Goal: Task Accomplishment & Management: Manage account settings

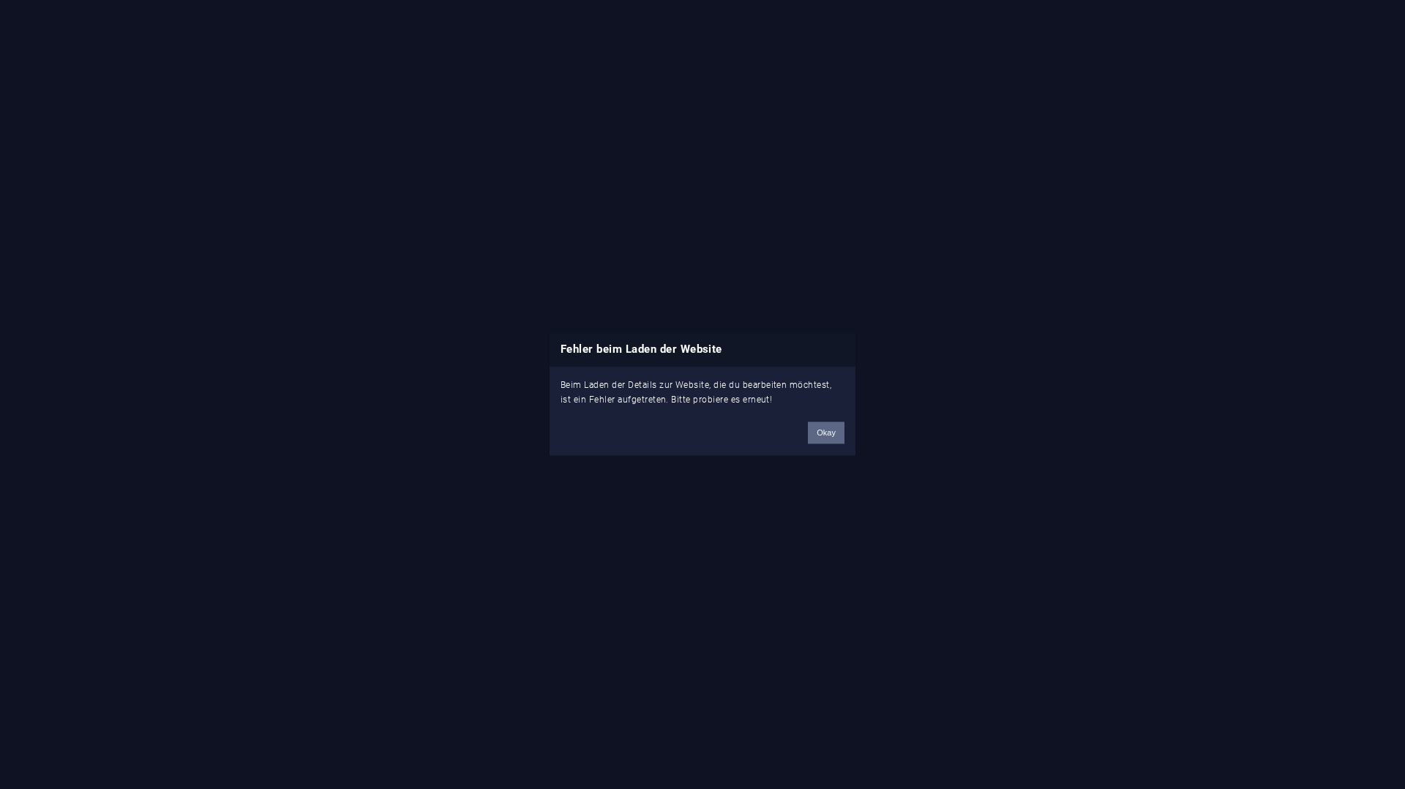
click at [830, 433] on button "Okay" at bounding box center [826, 433] width 37 height 22
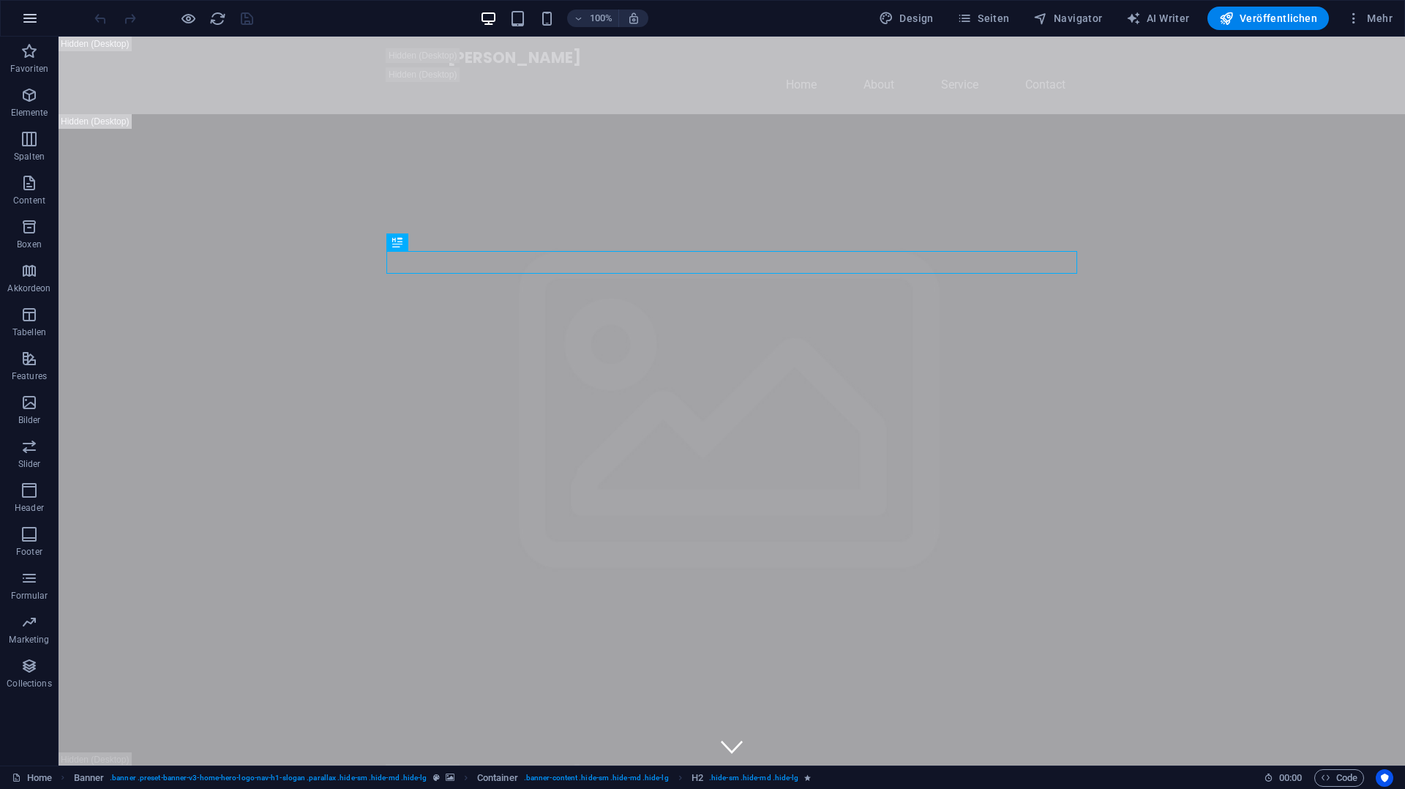
click at [32, 18] on icon "button" at bounding box center [30, 19] width 18 height 18
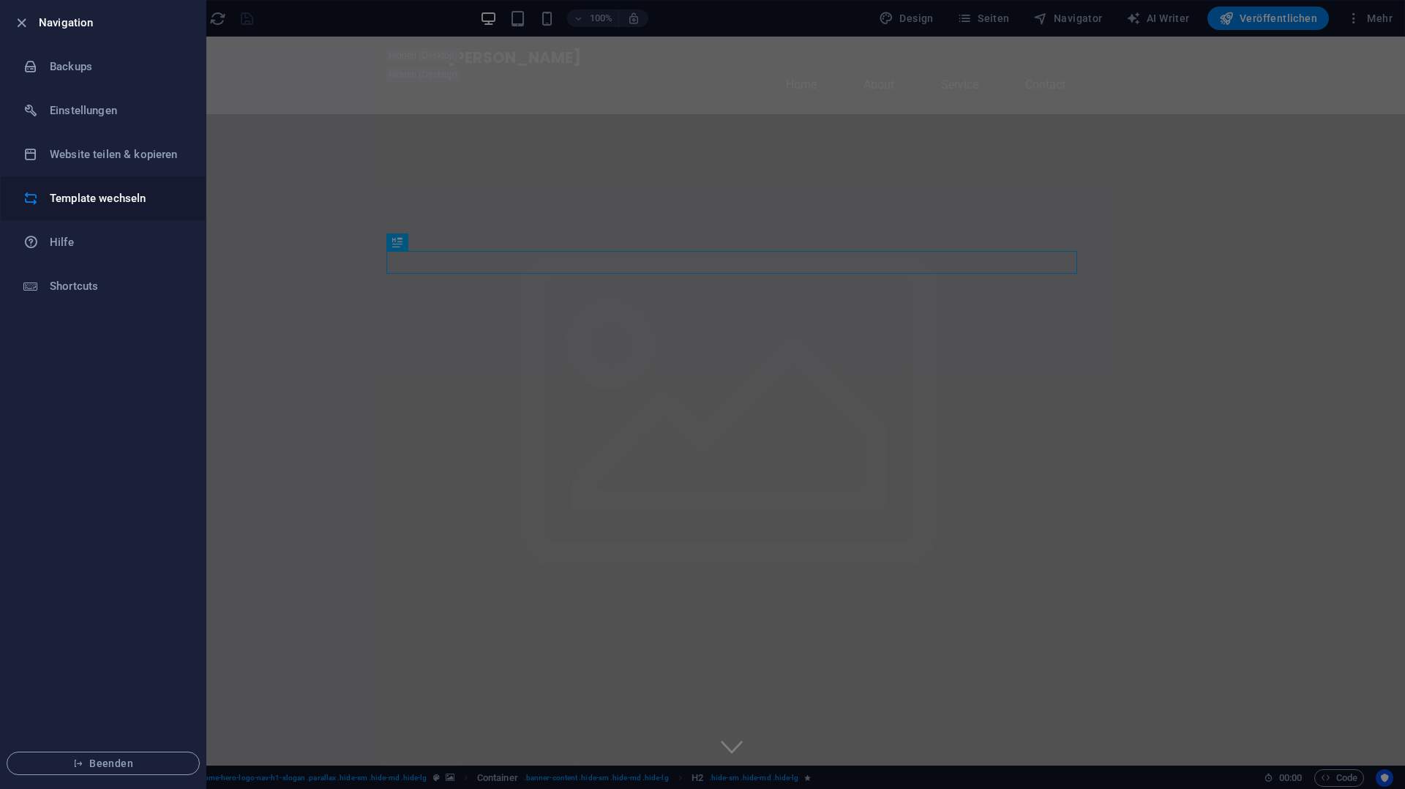
click at [81, 193] on h6 "Template wechseln" at bounding box center [117, 199] width 135 height 18
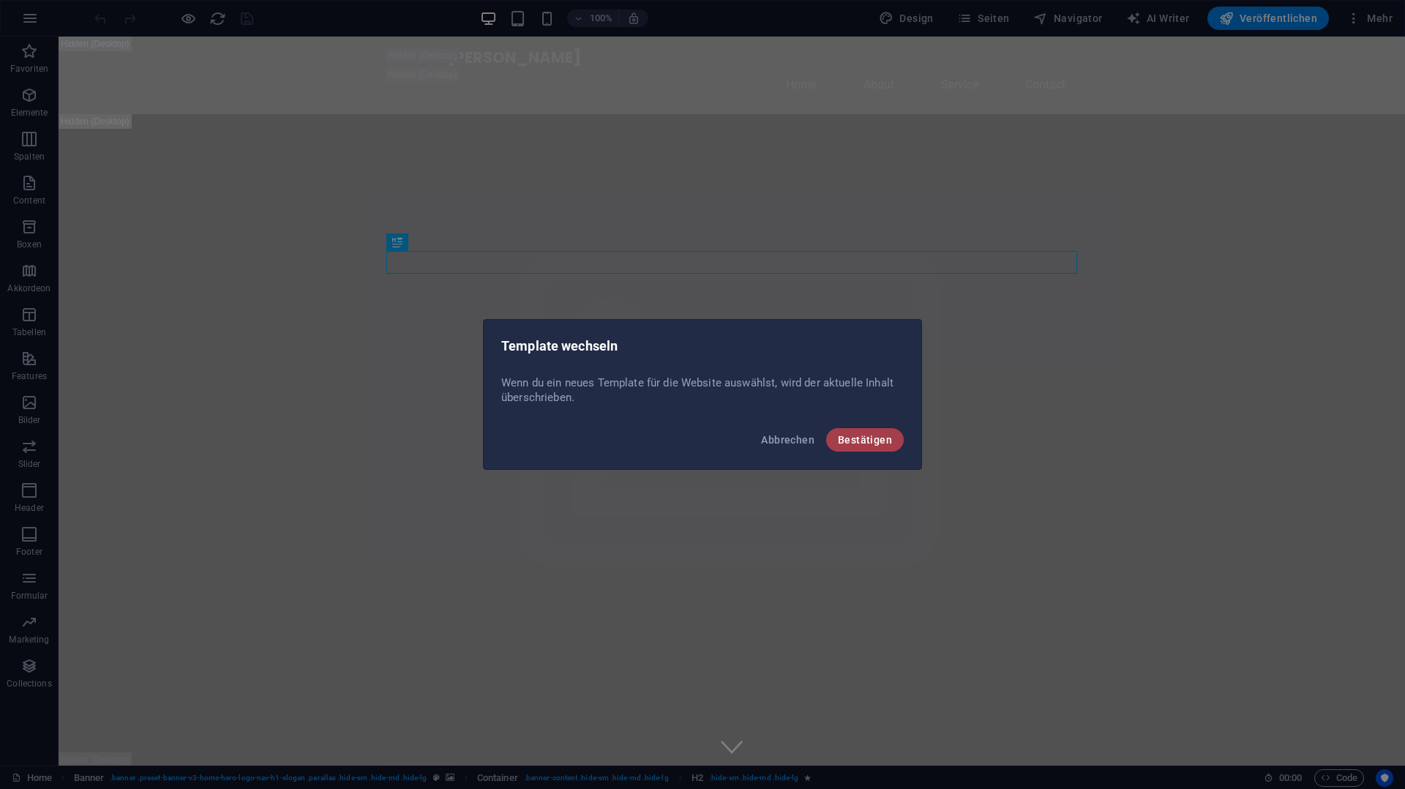
click at [865, 443] on span "Bestätigen" at bounding box center [865, 440] width 54 height 12
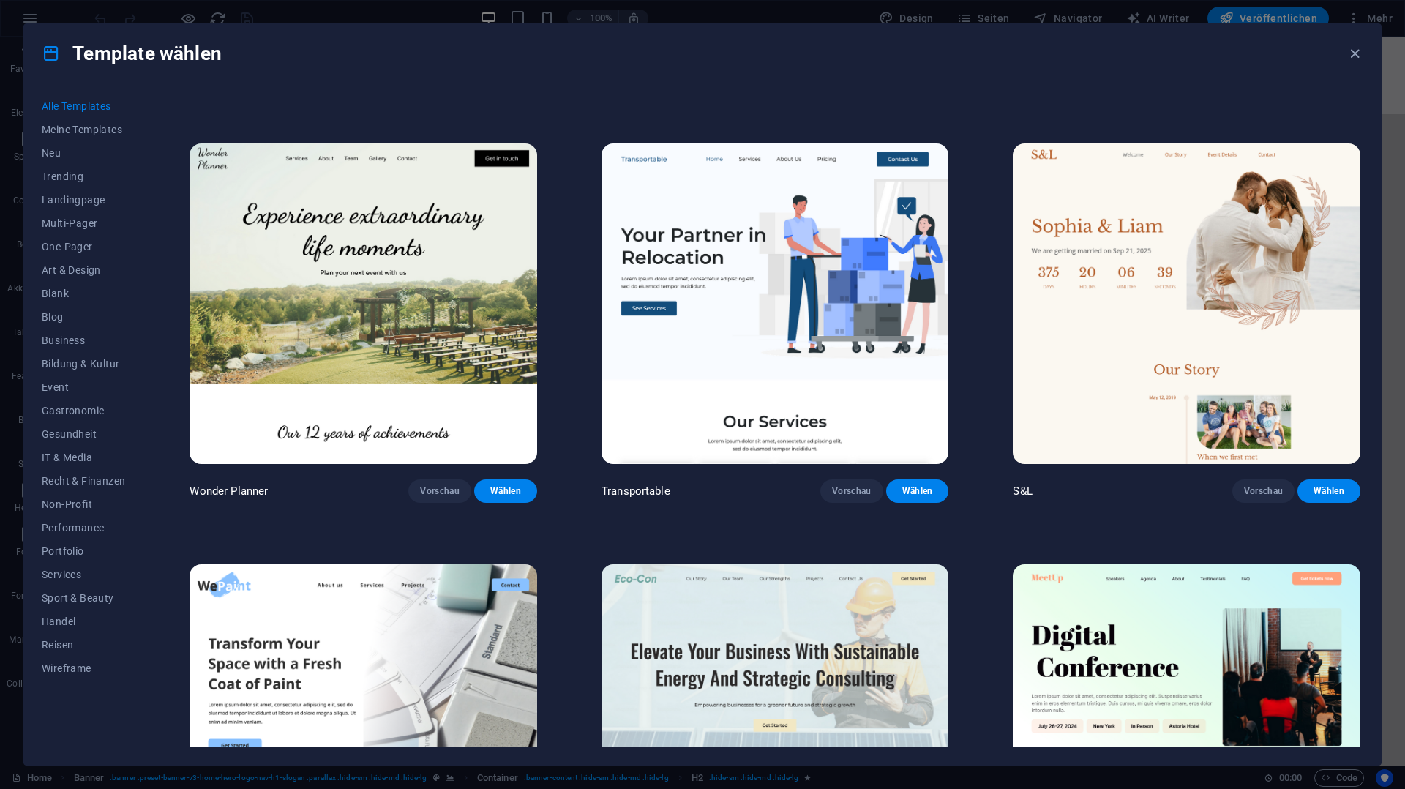
scroll to position [795, 0]
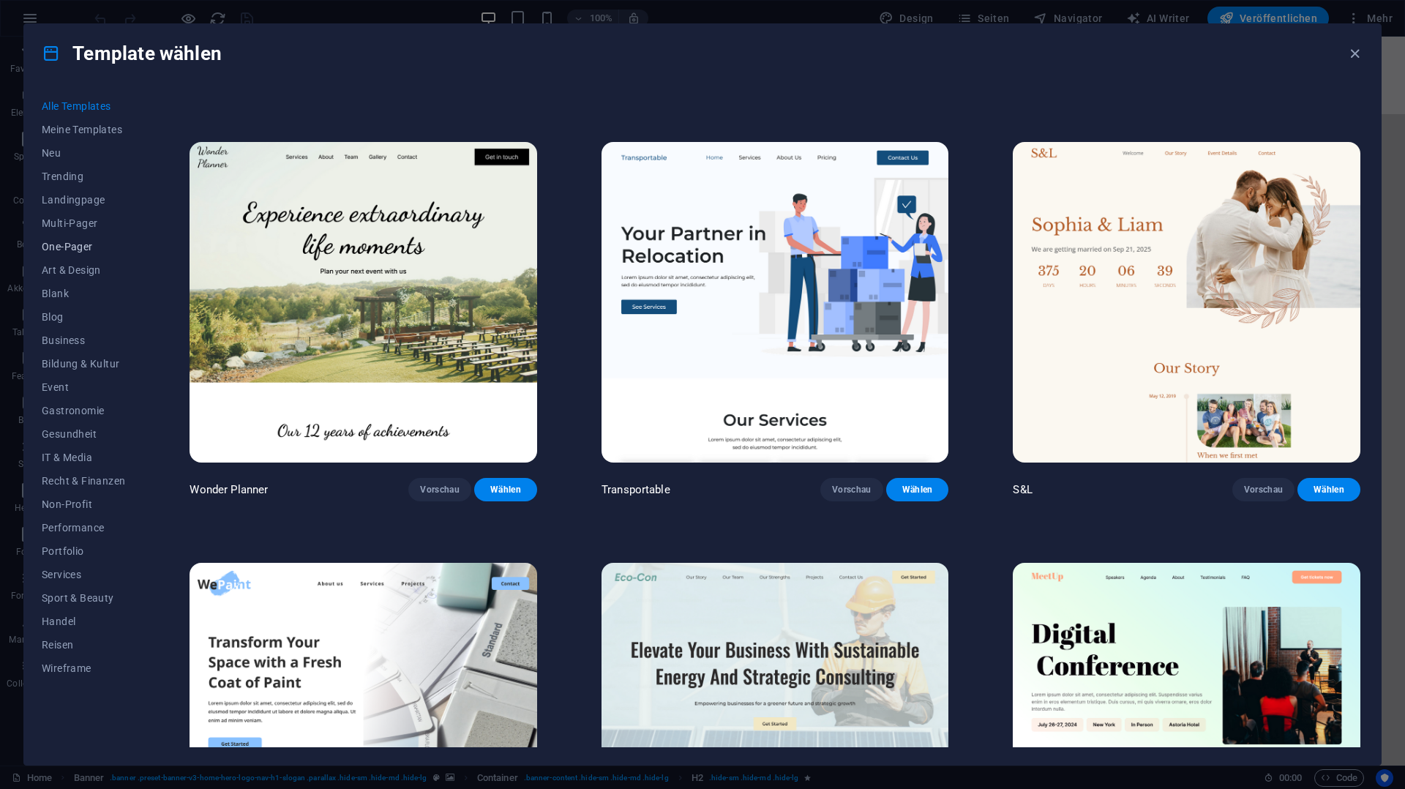
click at [72, 246] on span "One-Pager" at bounding box center [83, 247] width 83 height 12
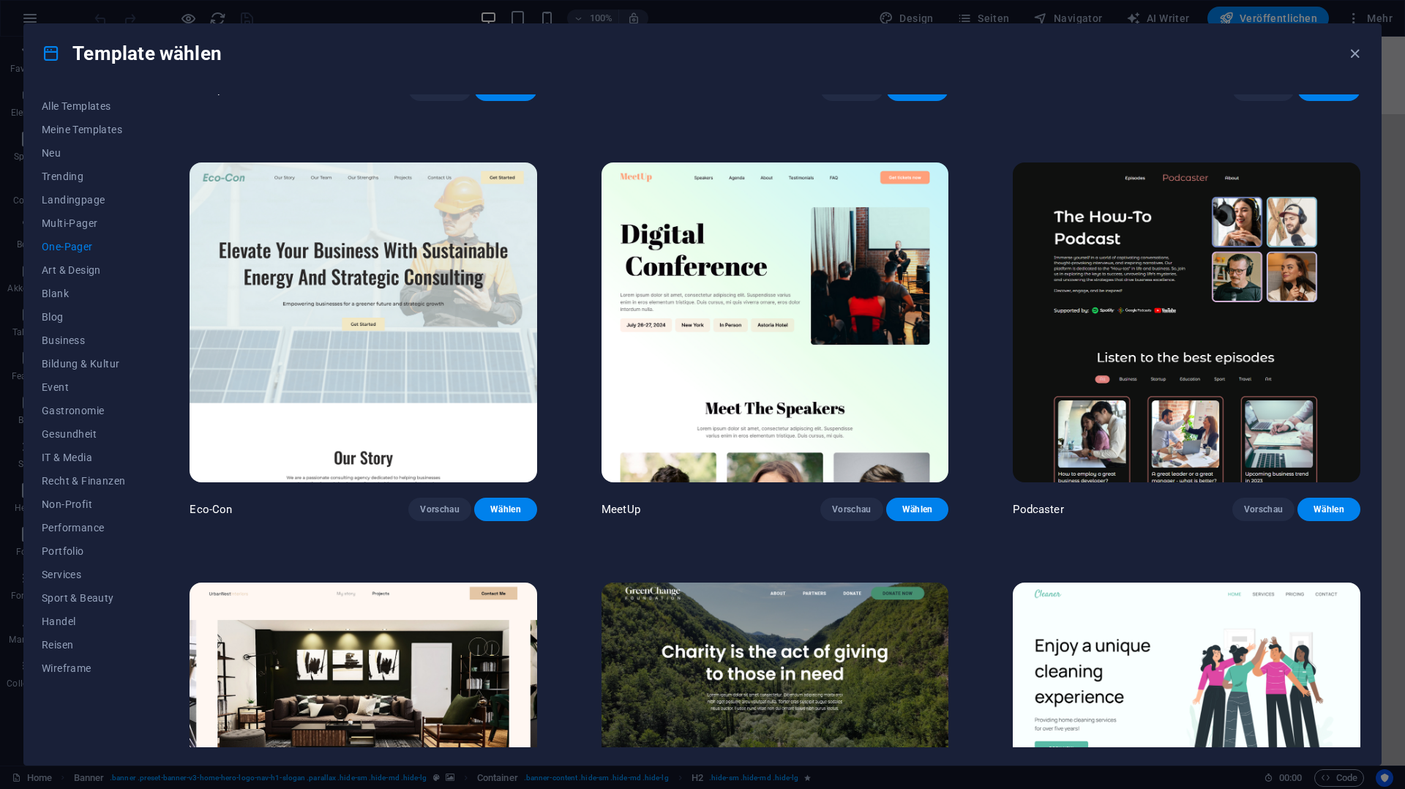
scroll to position [367, 0]
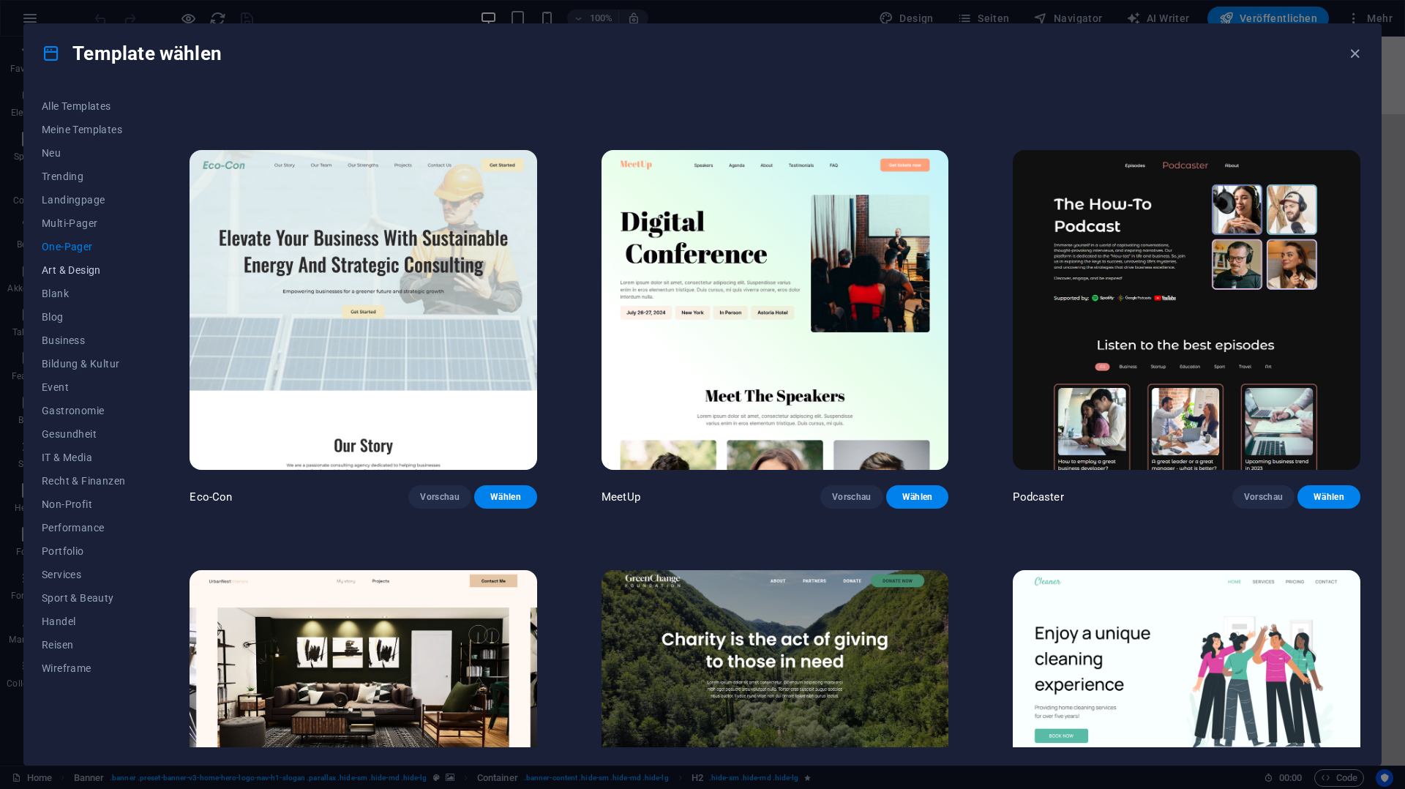
click at [75, 274] on span "Art & Design" at bounding box center [83, 270] width 83 height 12
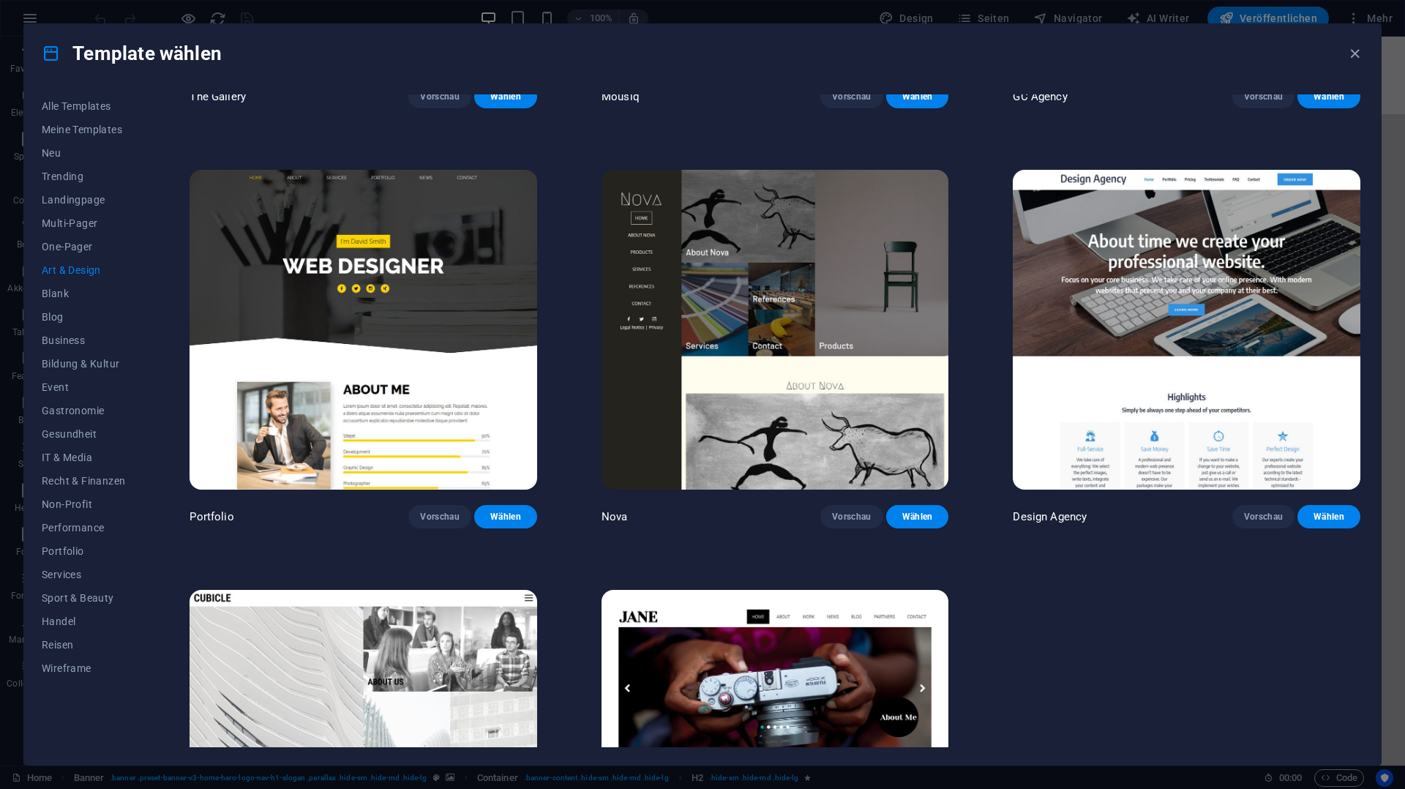
scroll to position [1379, 0]
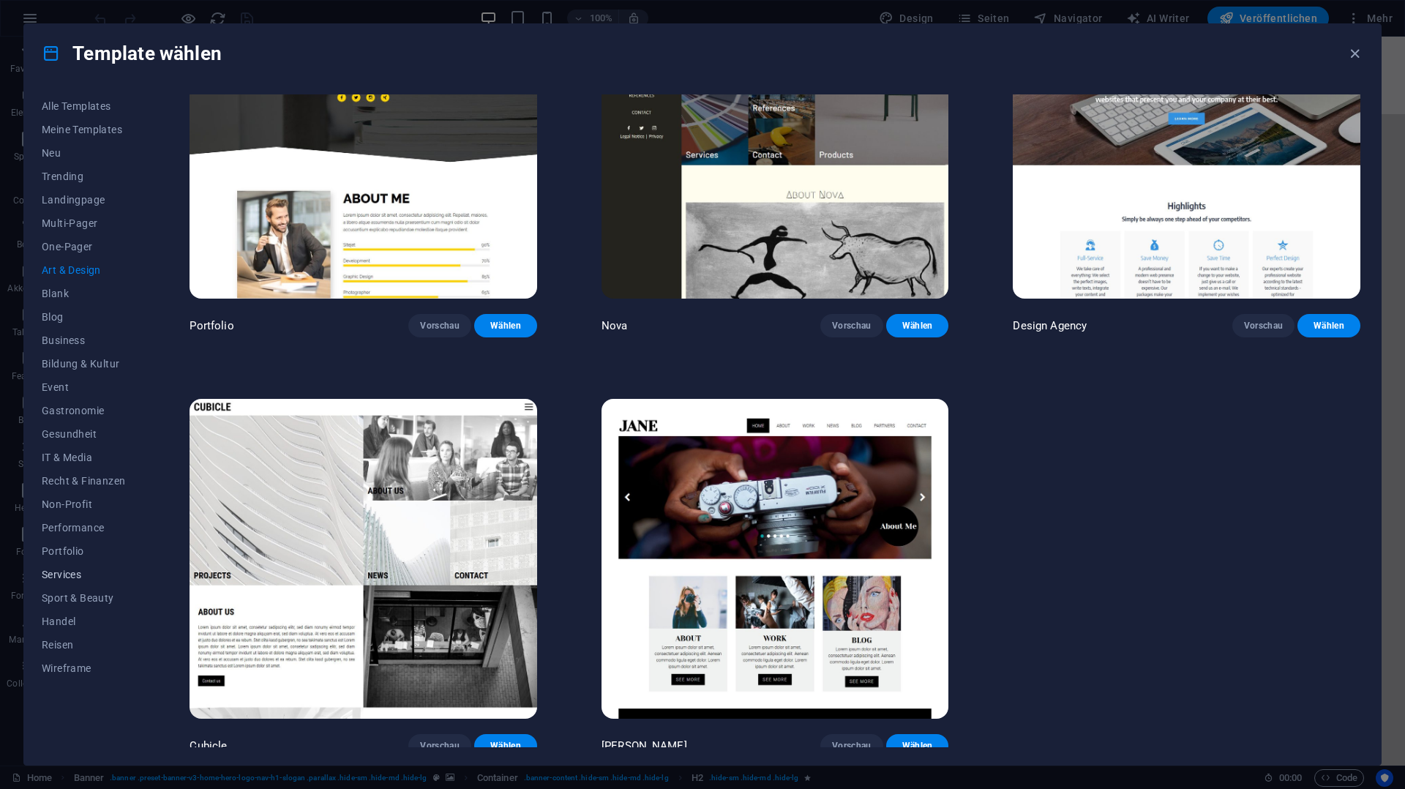
click at [79, 578] on span "Services" at bounding box center [83, 575] width 83 height 12
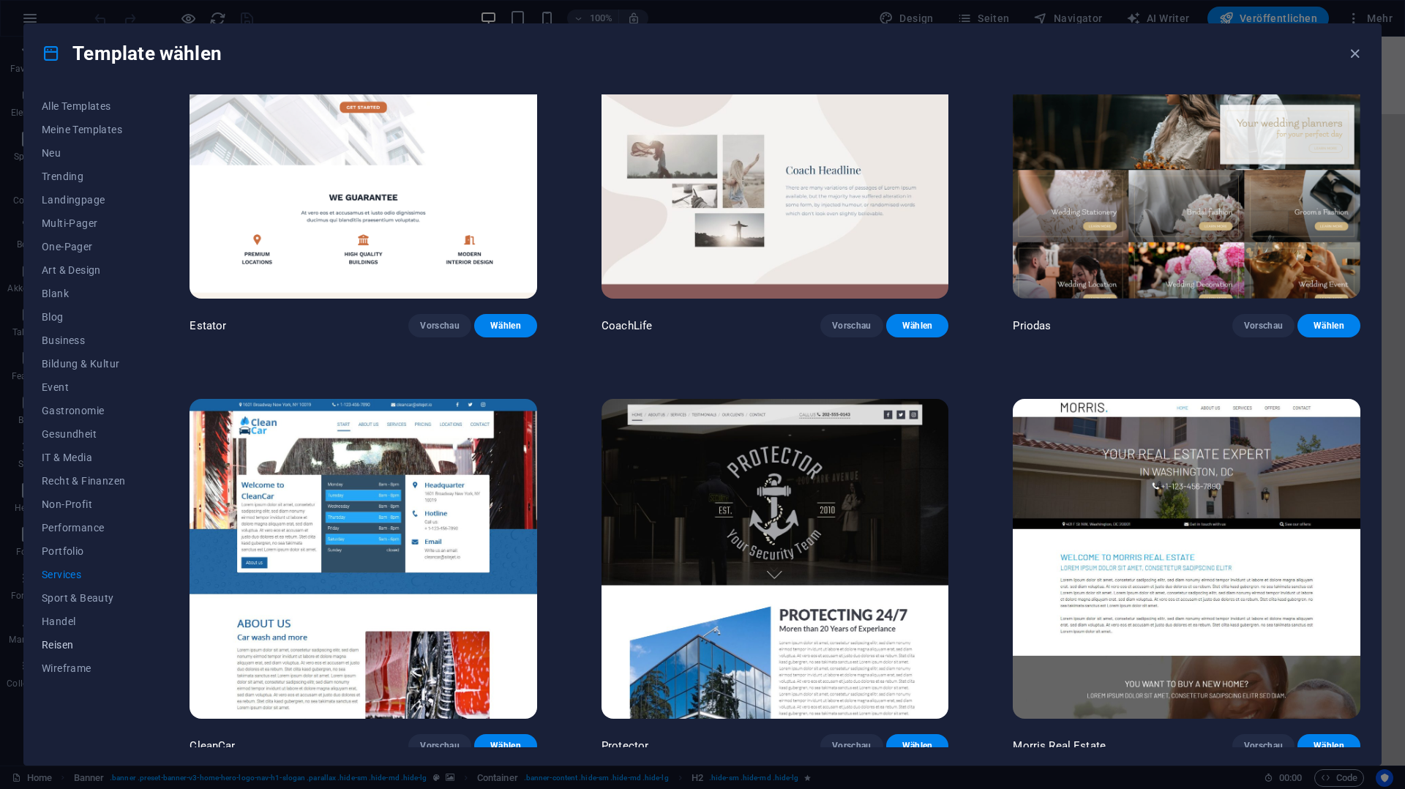
click at [60, 646] on span "Reisen" at bounding box center [83, 645] width 83 height 12
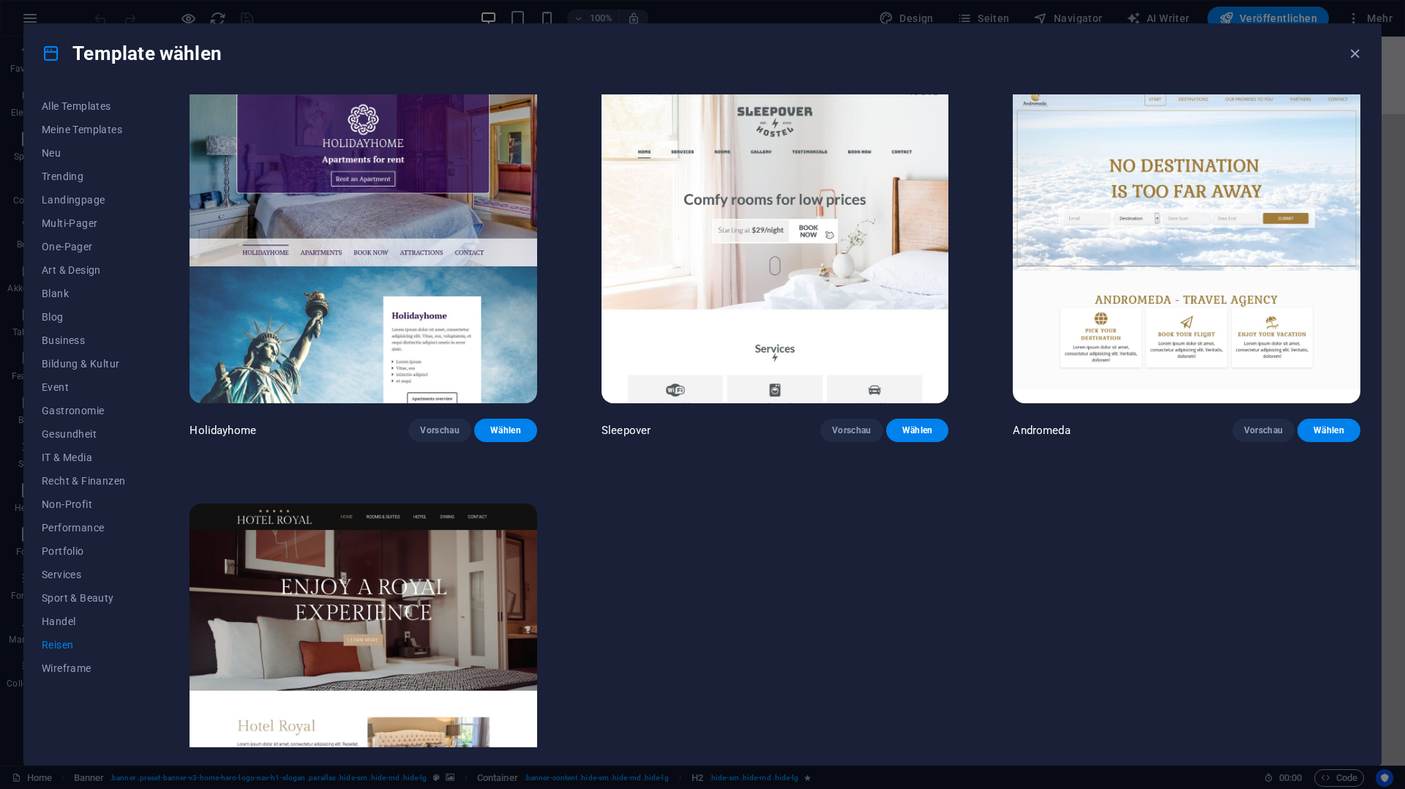
scroll to position [432, 0]
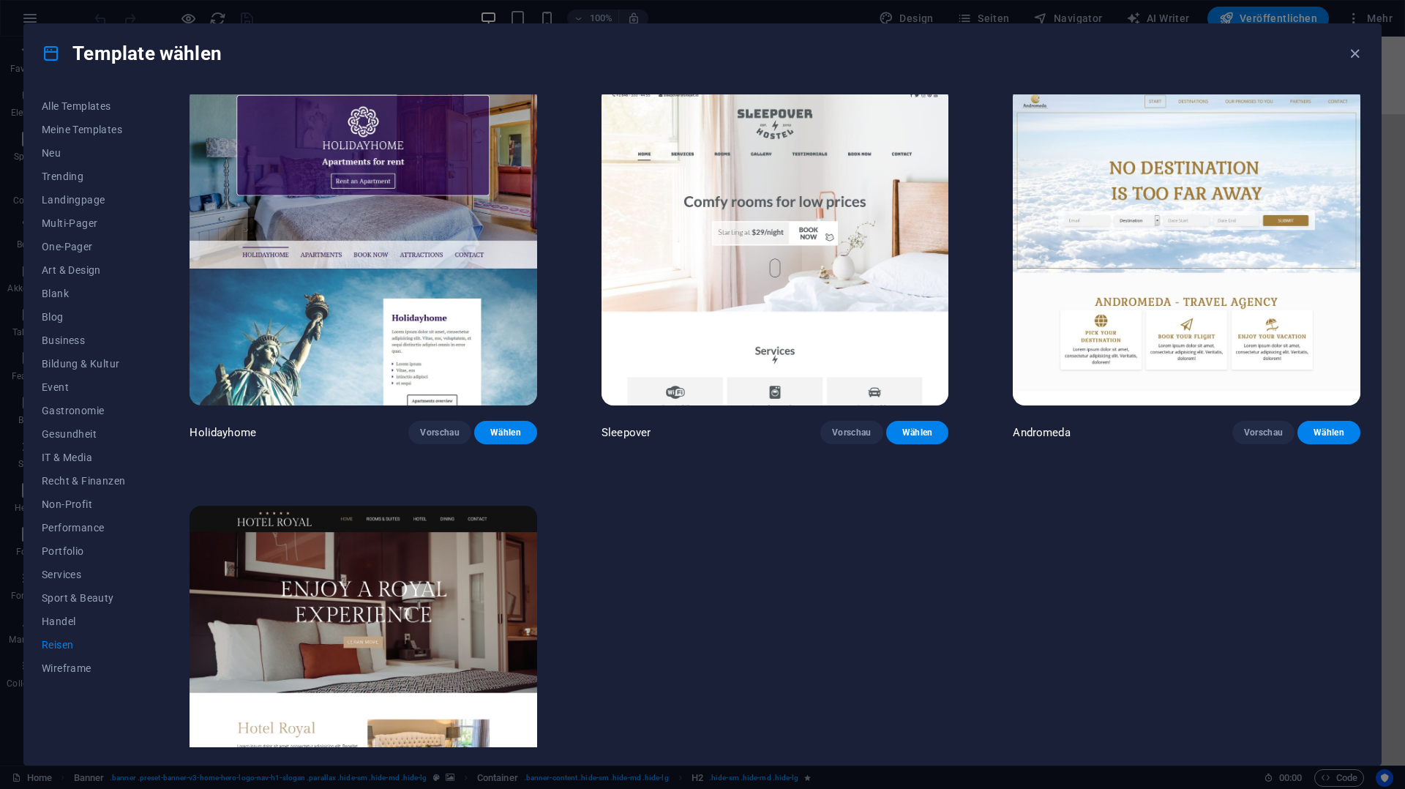
click at [460, 599] on img at bounding box center [364, 666] width 348 height 320
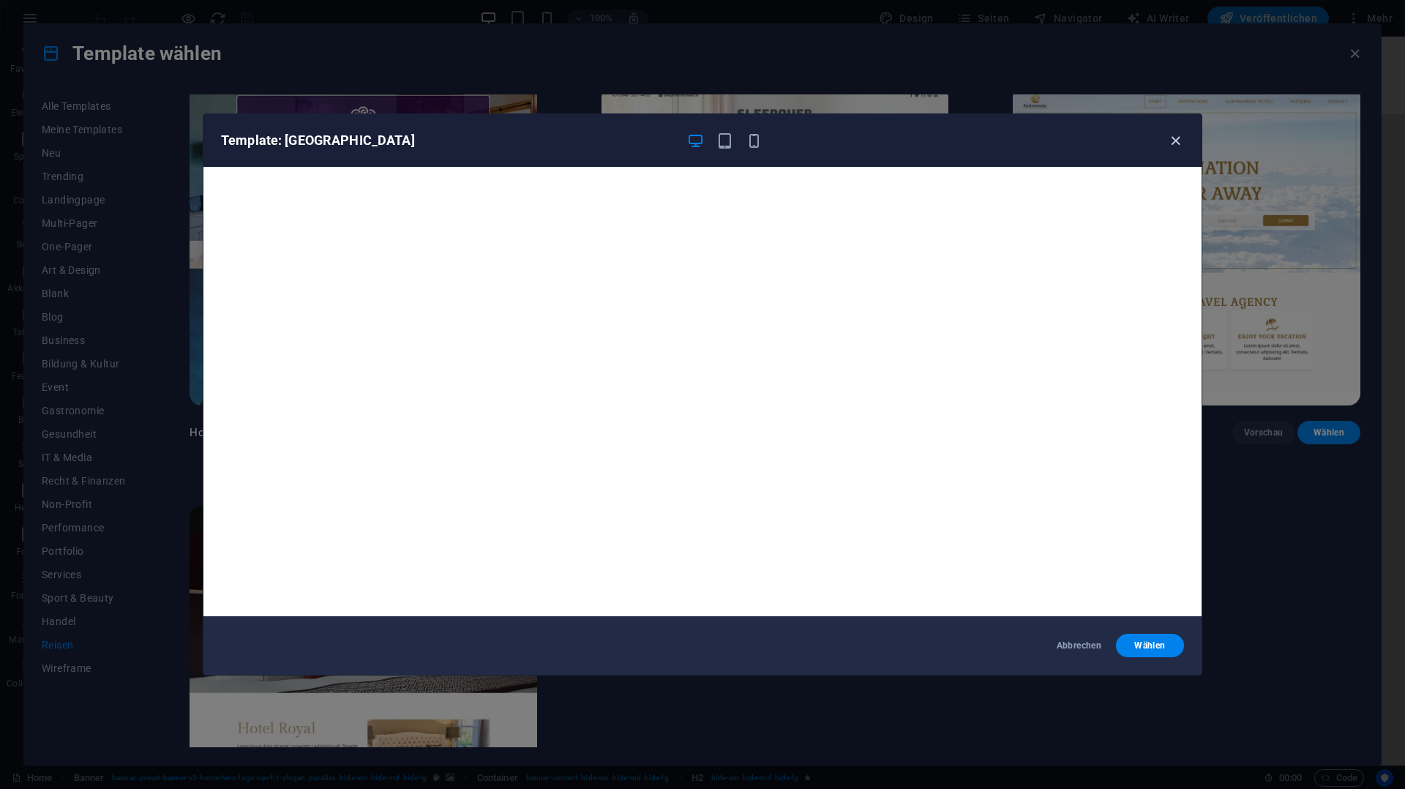
click at [1172, 144] on icon "button" at bounding box center [1175, 140] width 17 height 17
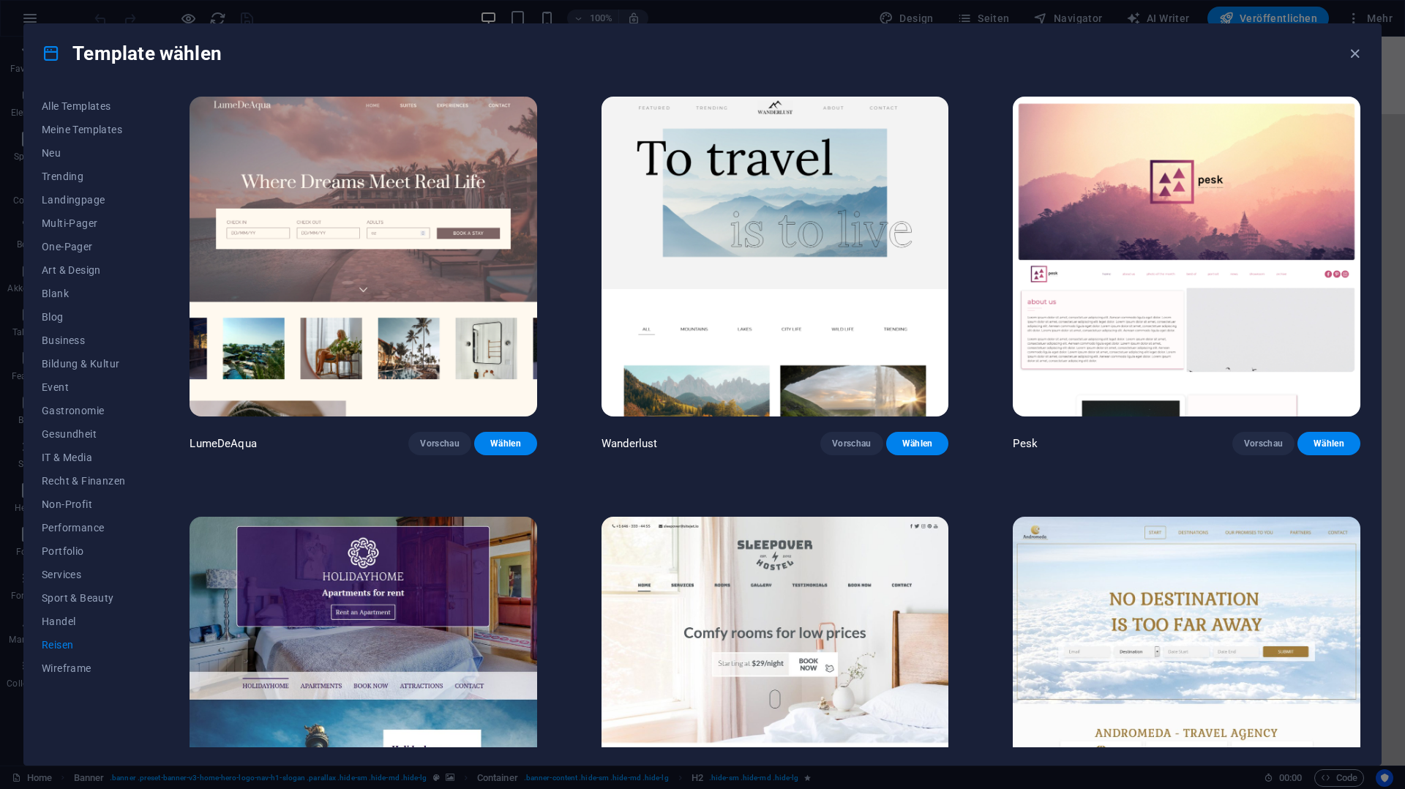
scroll to position [0, 0]
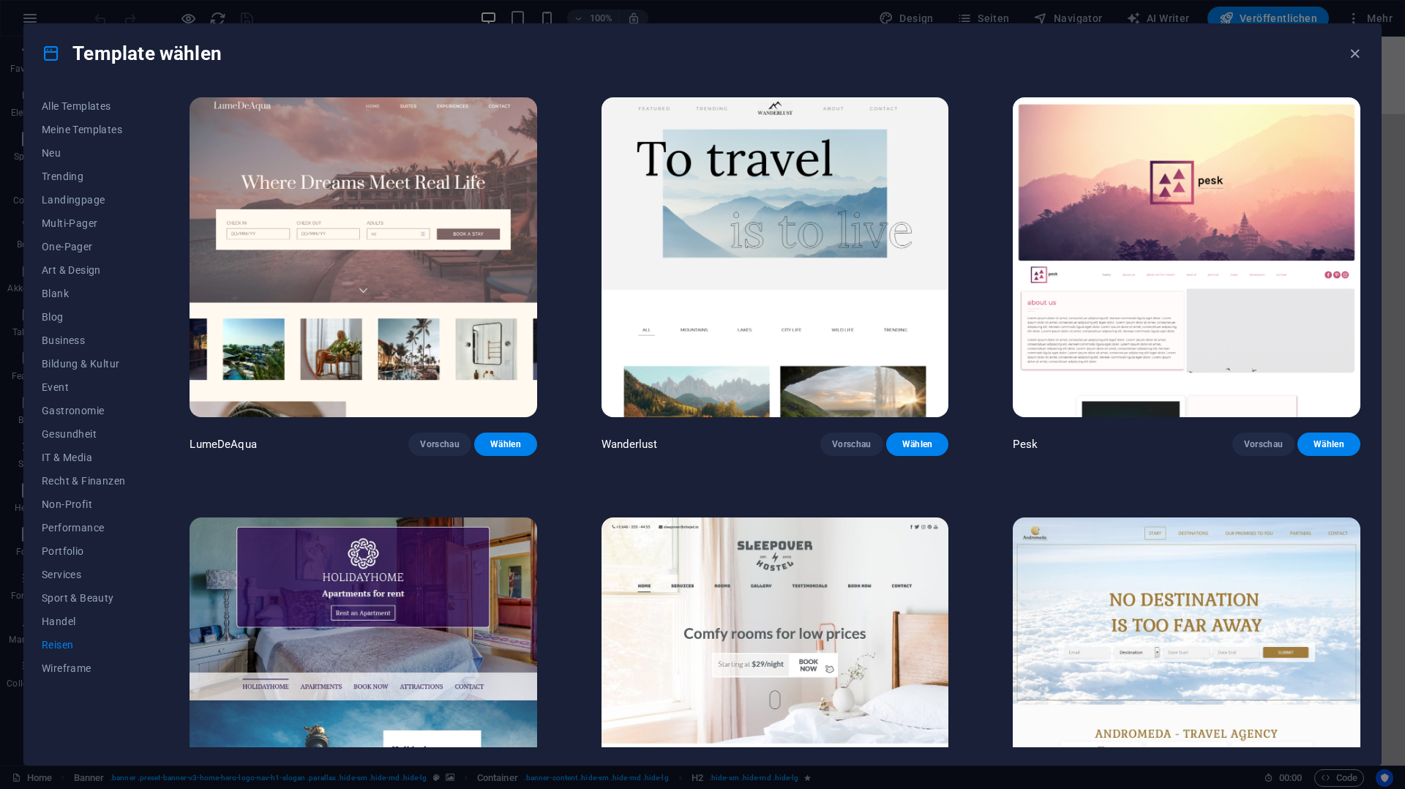
click at [758, 263] on img at bounding box center [776, 257] width 348 height 320
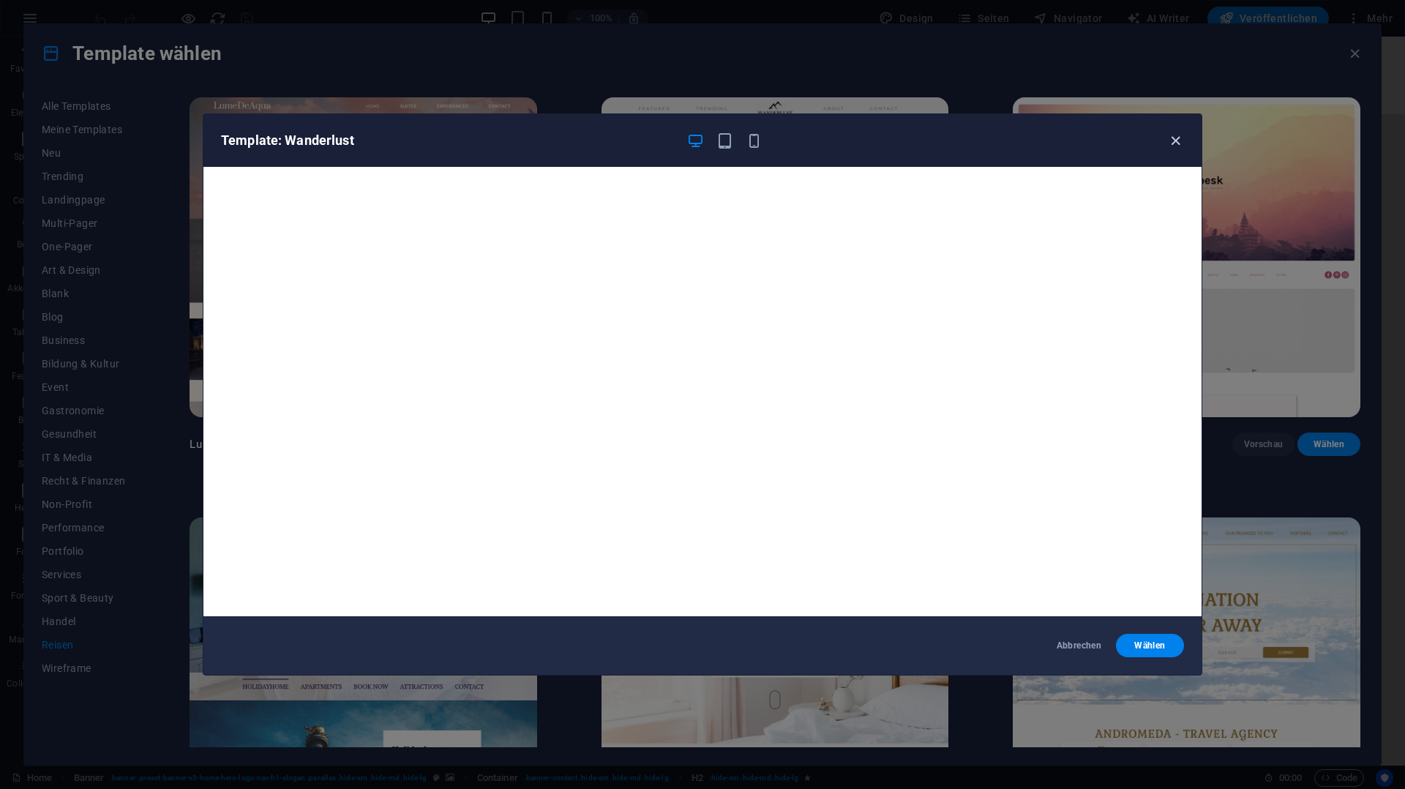
click at [1173, 143] on icon "button" at bounding box center [1175, 140] width 17 height 17
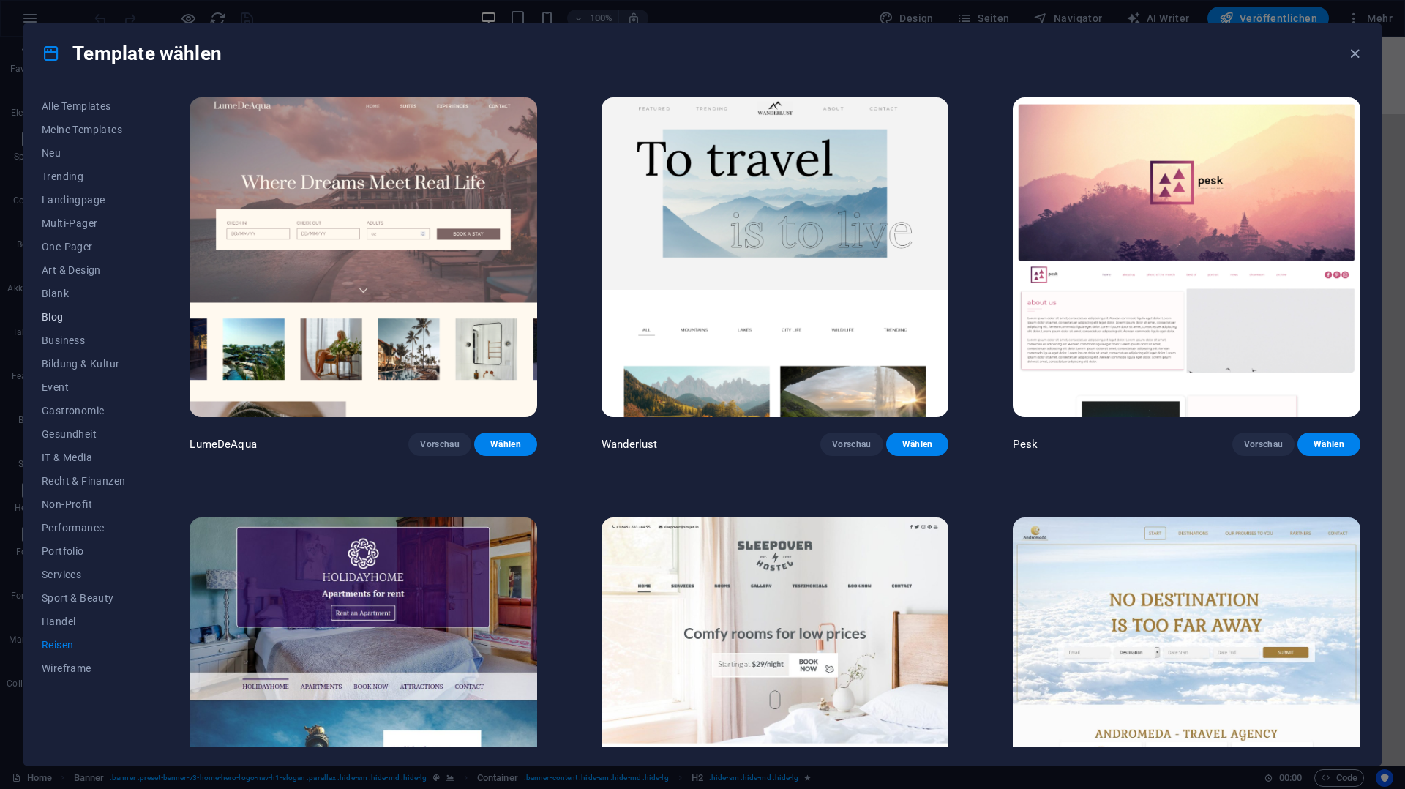
click at [53, 316] on span "Blog" at bounding box center [83, 317] width 83 height 12
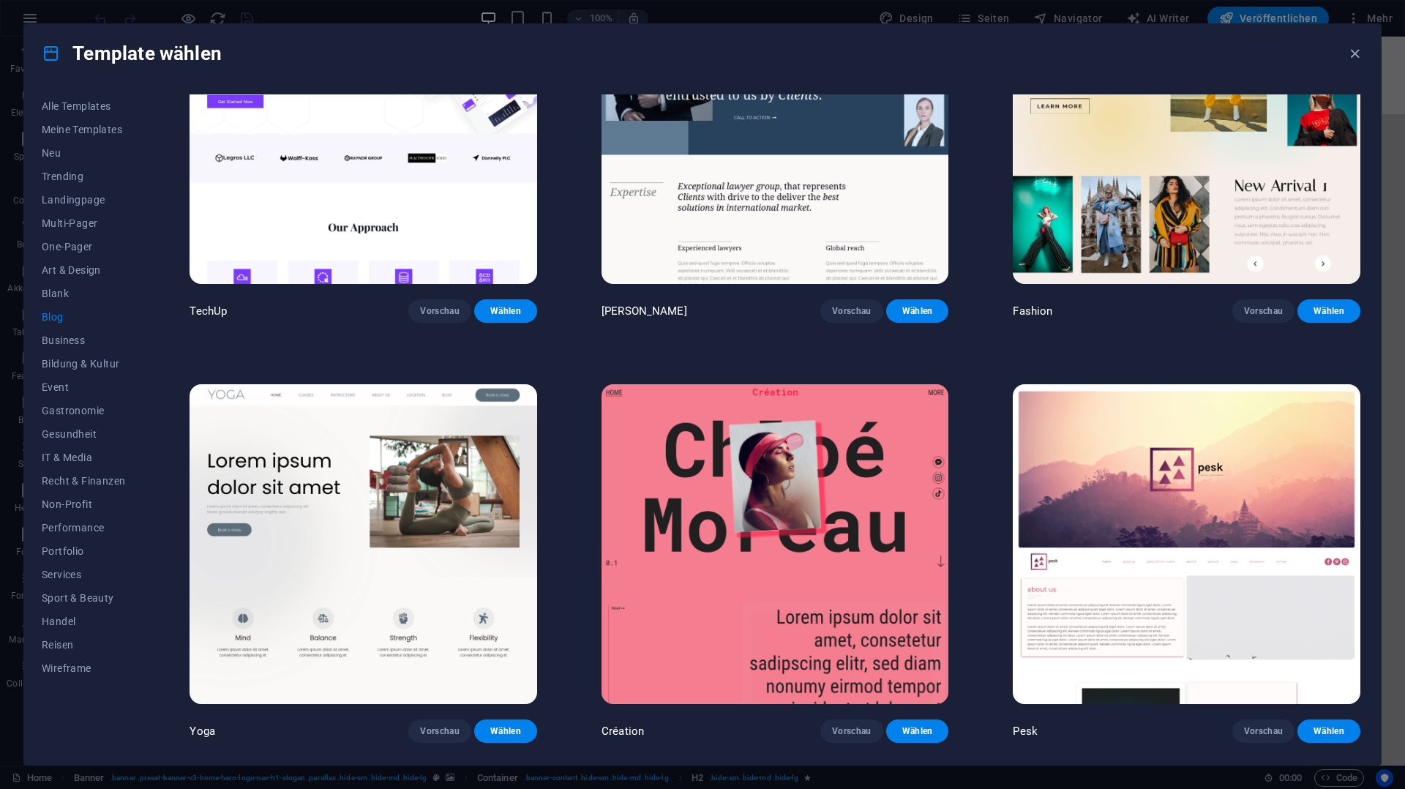
scroll to position [2239, 0]
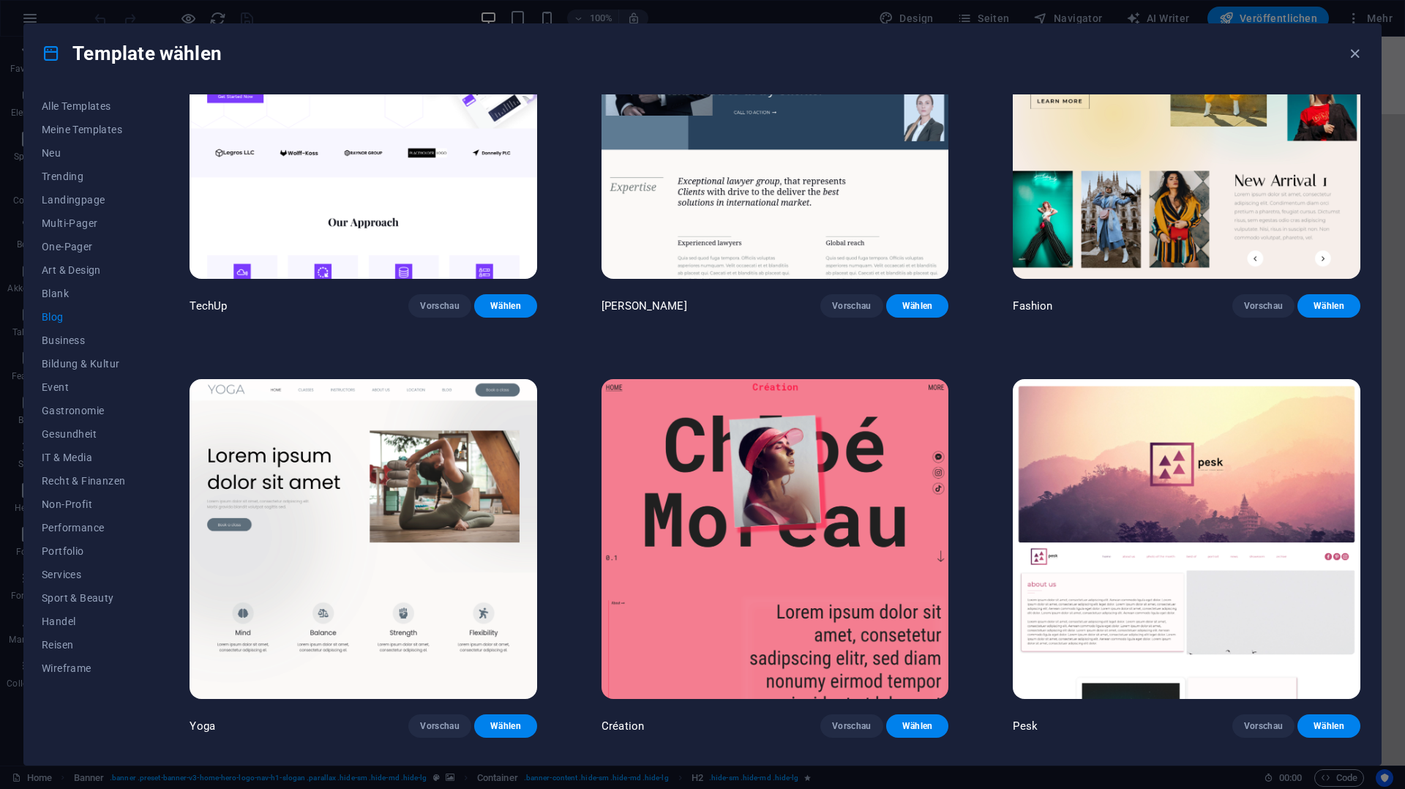
click at [408, 605] on img at bounding box center [364, 539] width 348 height 320
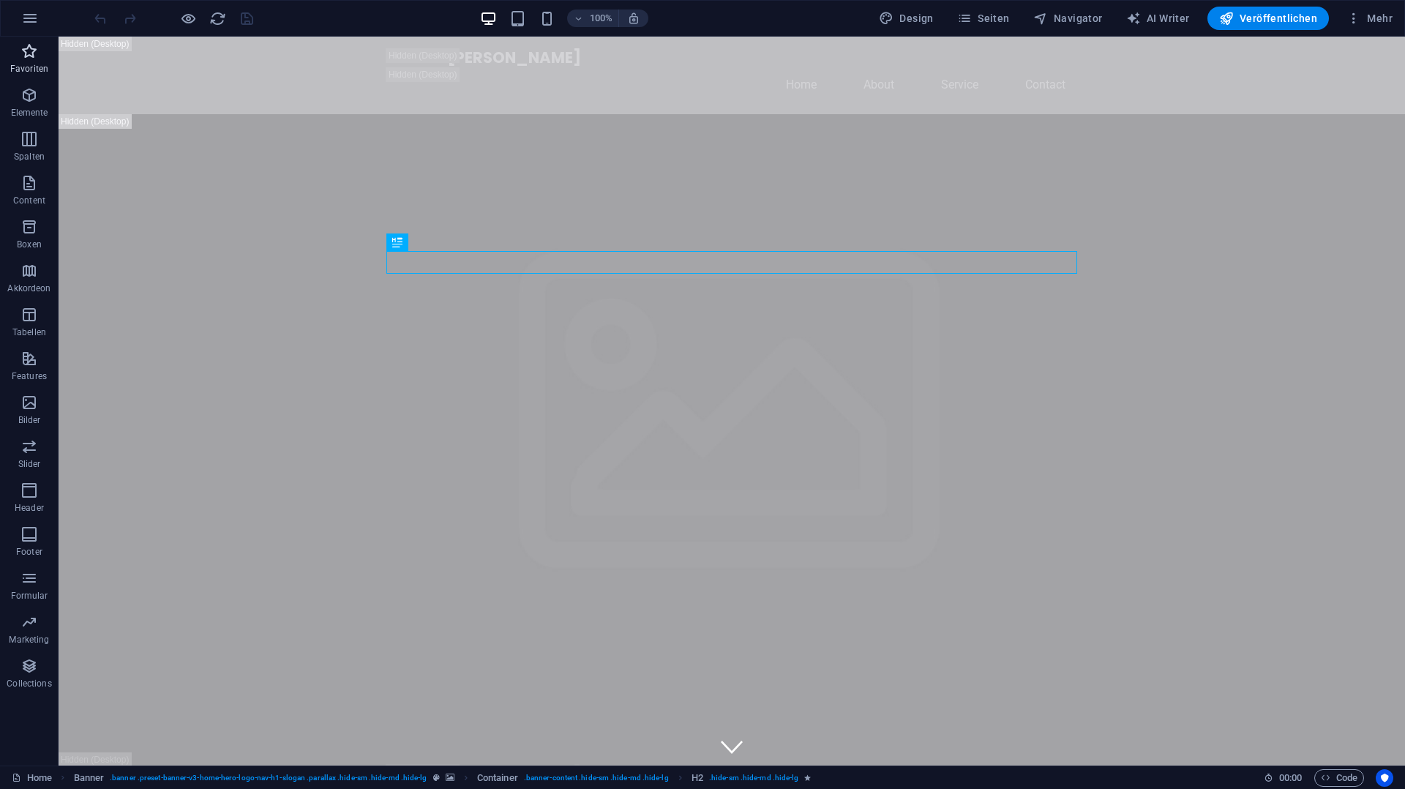
click at [29, 57] on icon "button" at bounding box center [29, 51] width 18 height 18
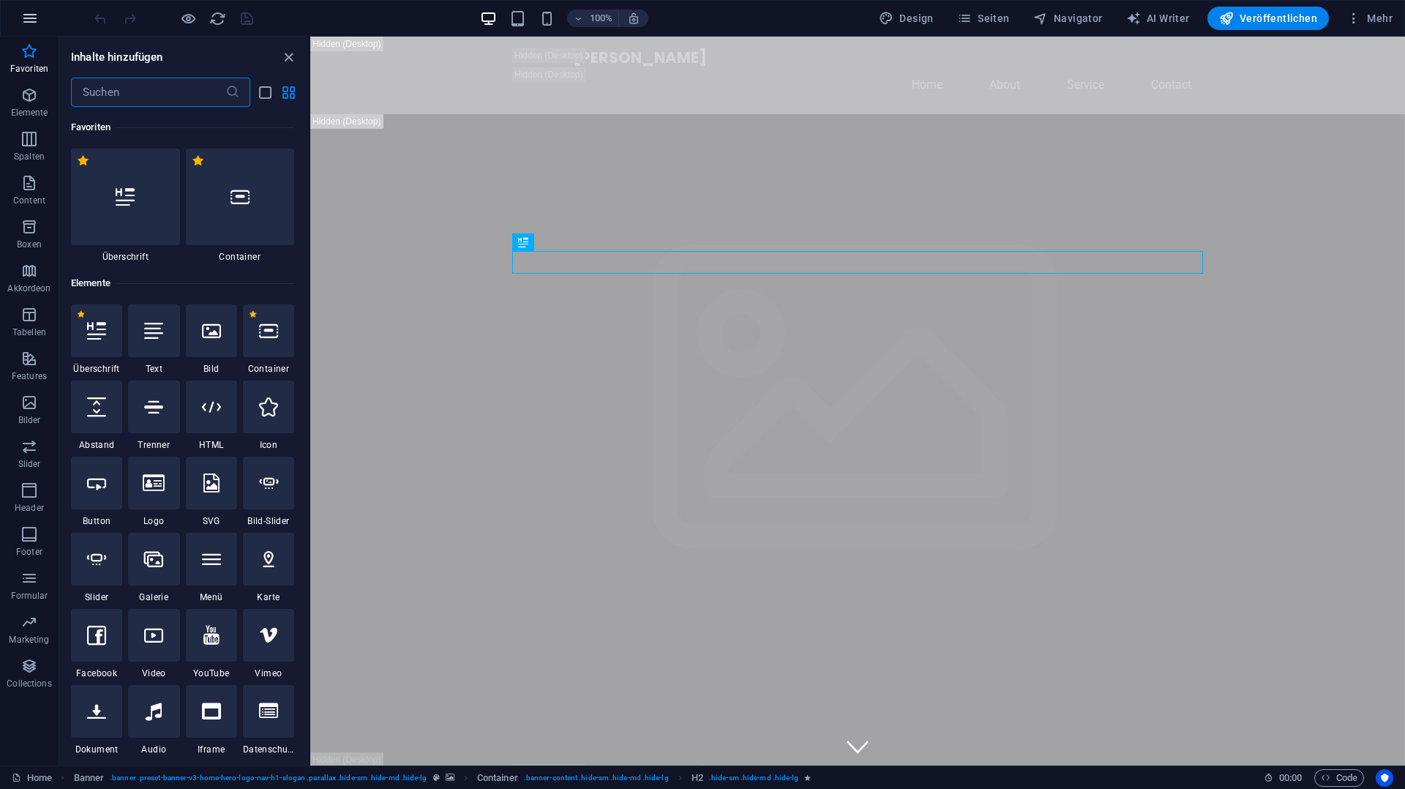
click at [22, 21] on icon "button" at bounding box center [30, 19] width 18 height 18
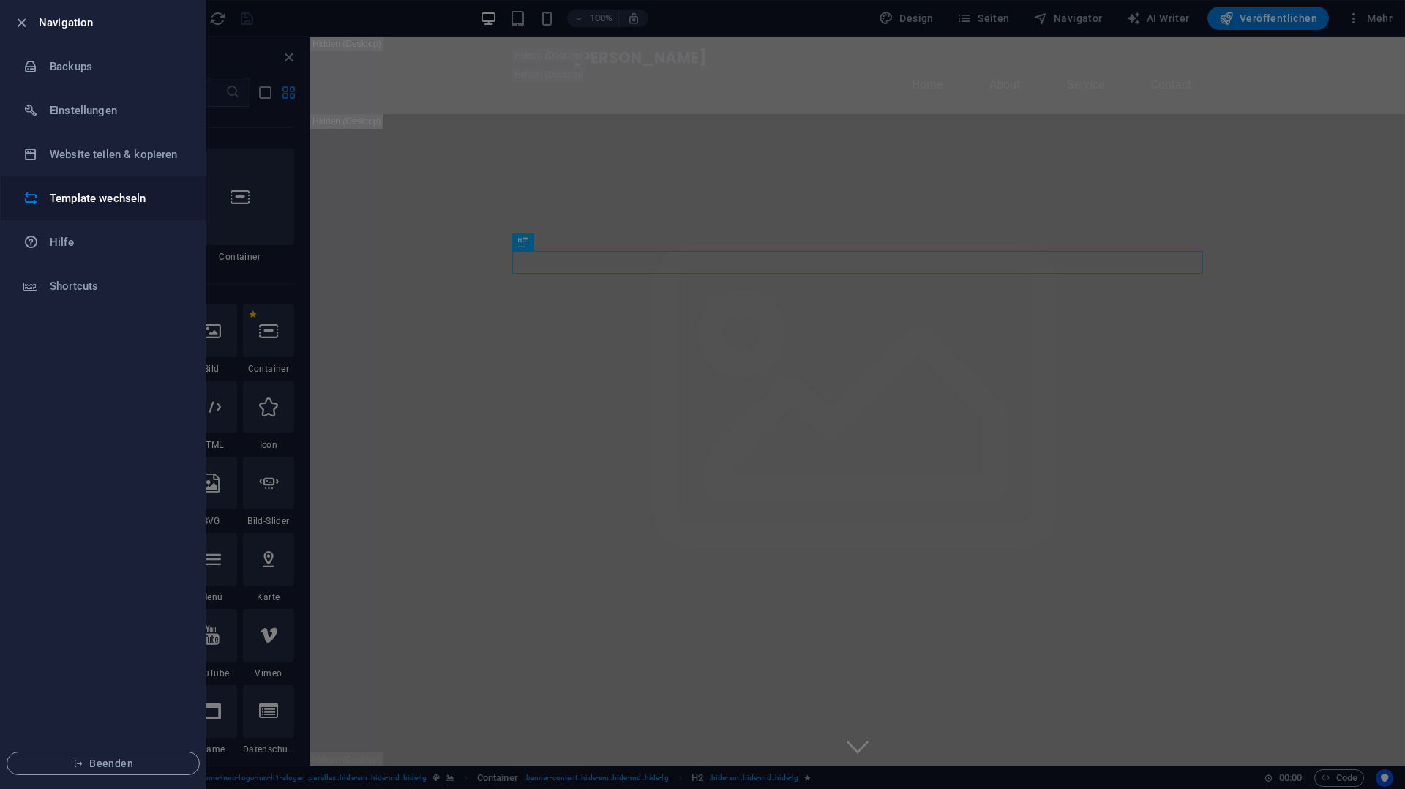
click at [105, 190] on h6 "Template wechseln" at bounding box center [117, 199] width 135 height 18
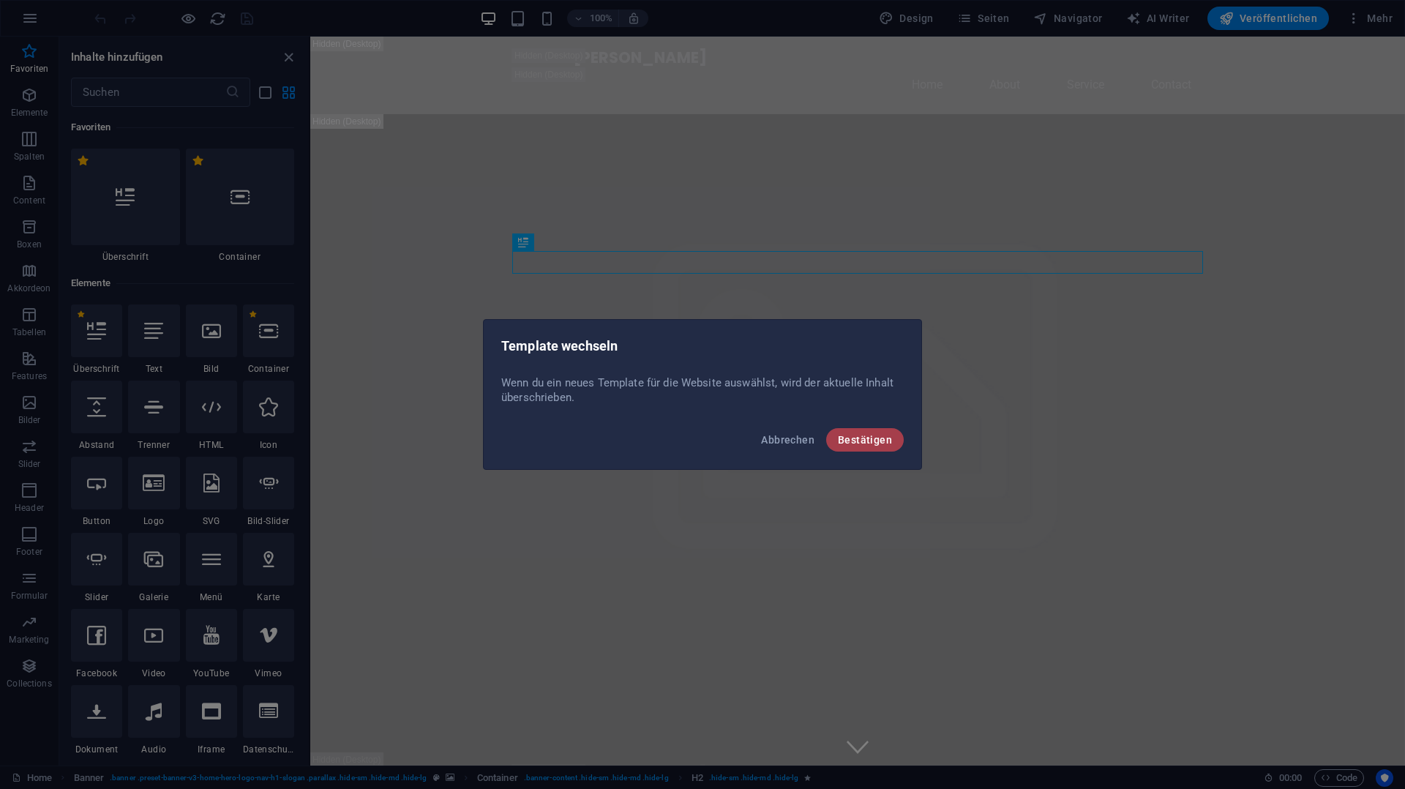
click at [858, 443] on span "Bestätigen" at bounding box center [865, 440] width 54 height 12
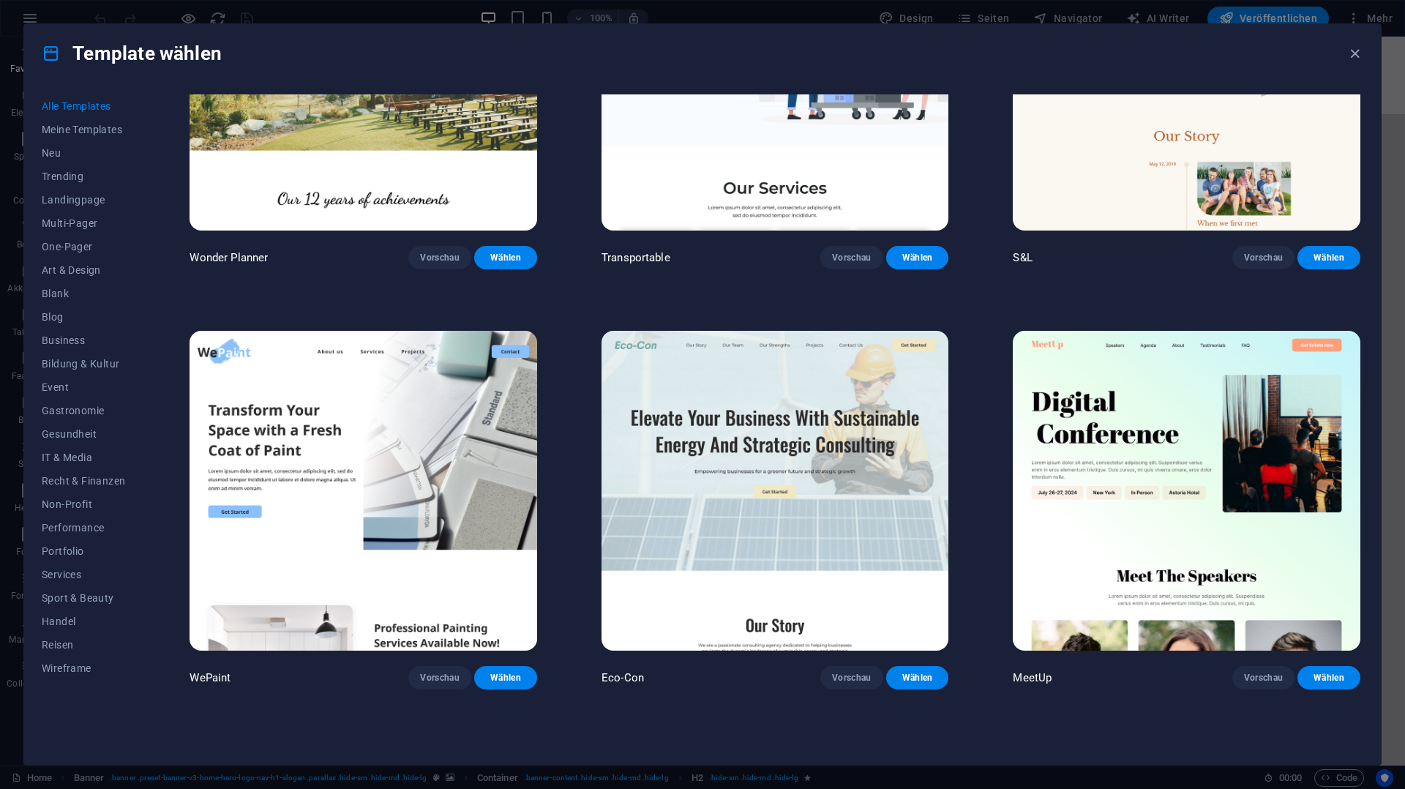
scroll to position [1039, 0]
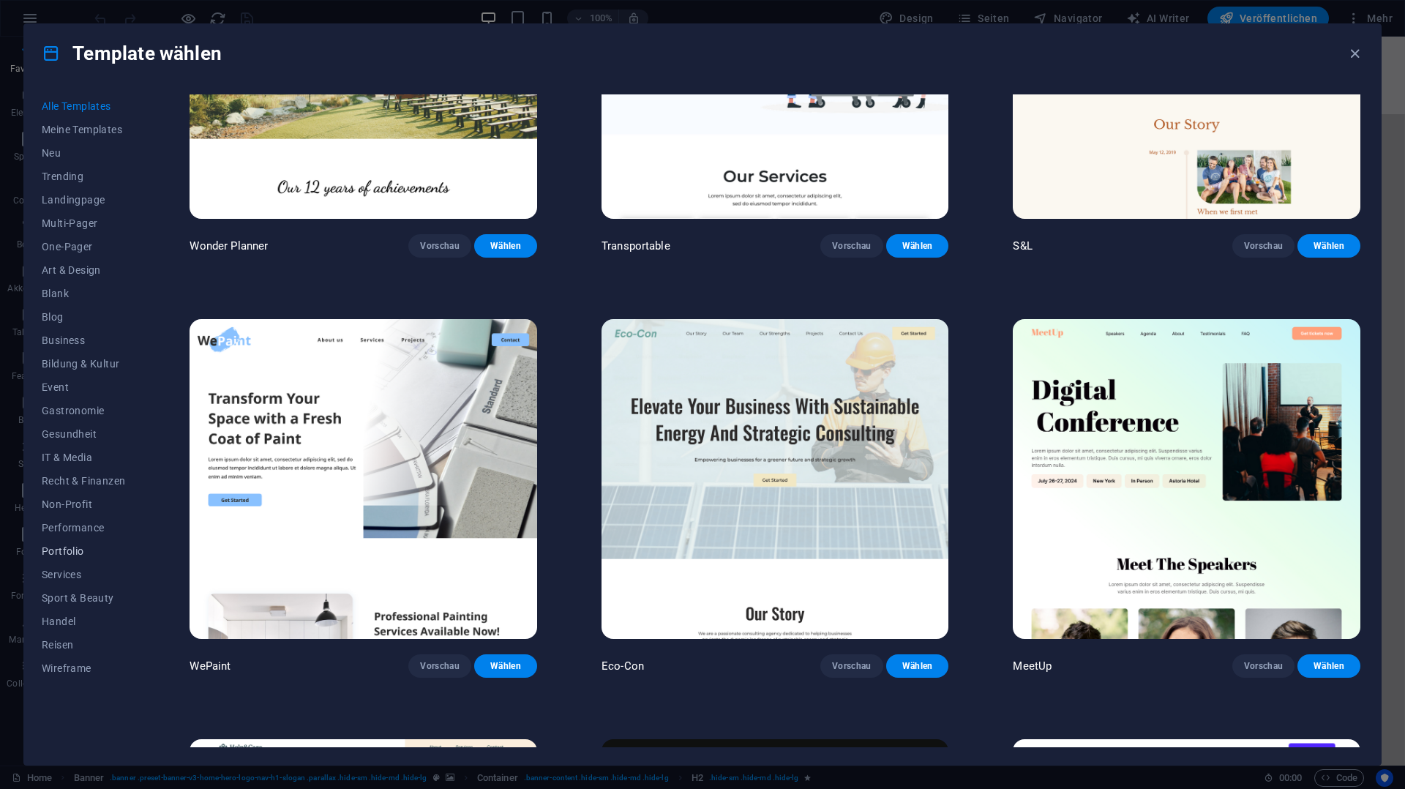
click at [69, 552] on span "Portfolio" at bounding box center [83, 551] width 83 height 12
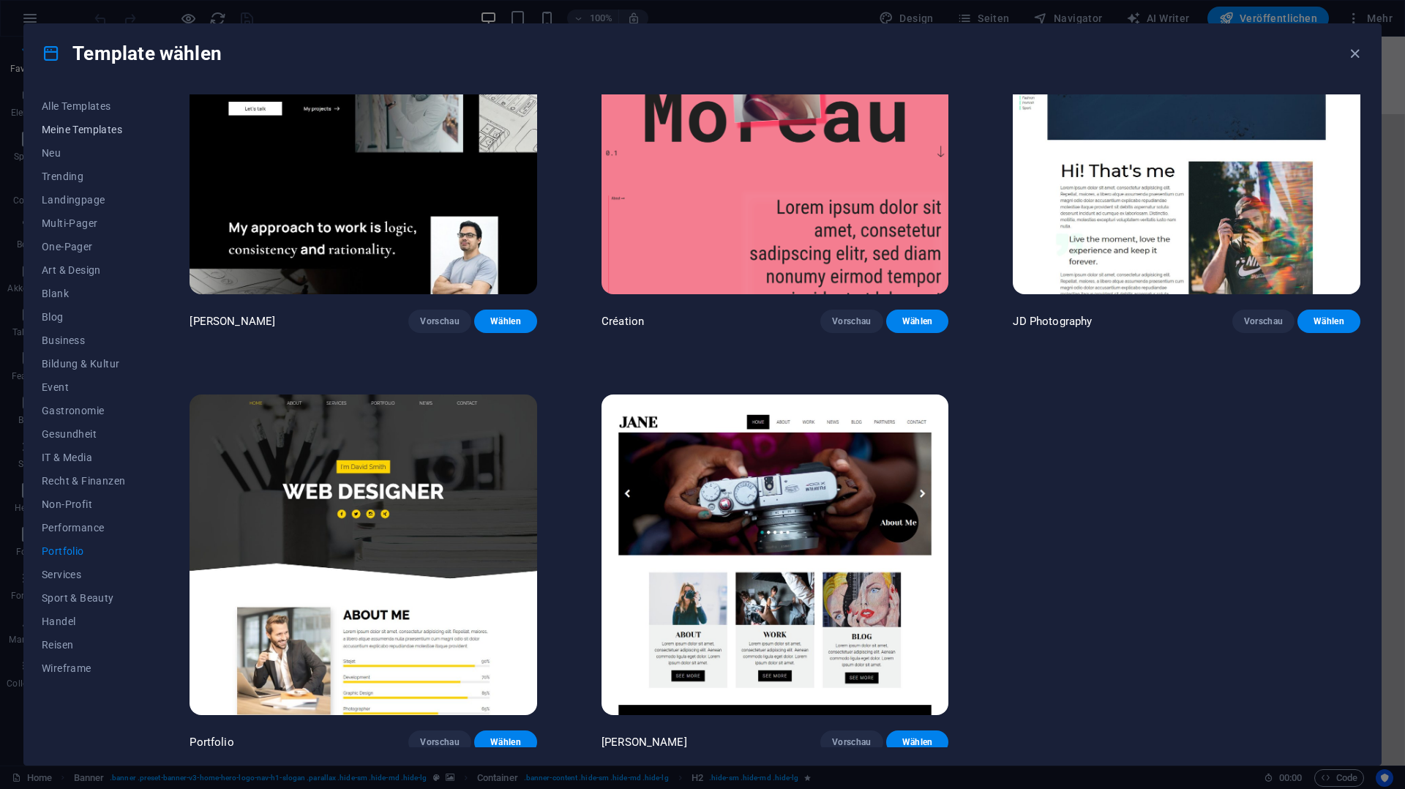
click at [86, 132] on span "Meine Templates" at bounding box center [83, 130] width 83 height 12
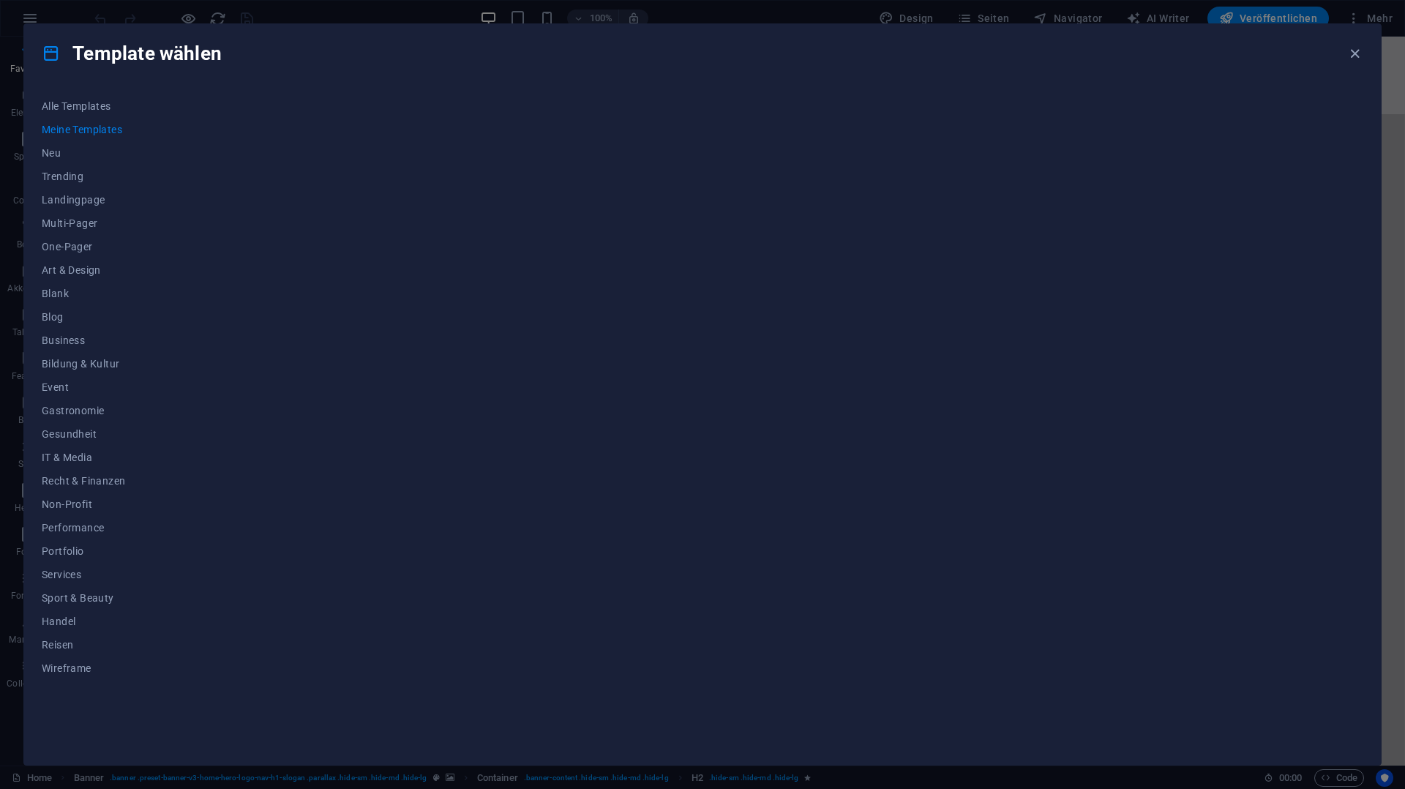
scroll to position [0, 0]
click at [74, 664] on span "Wireframe" at bounding box center [83, 668] width 83 height 12
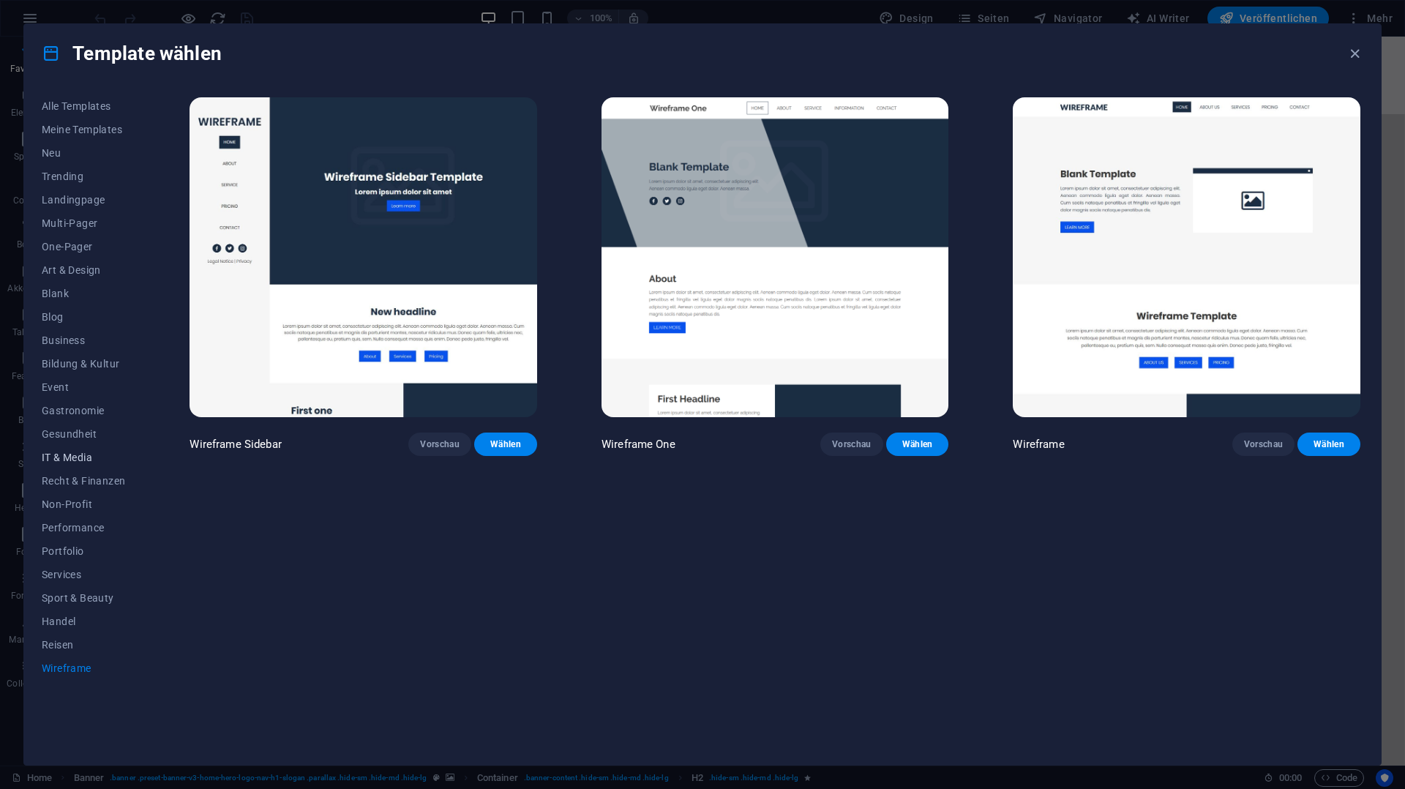
click at [80, 457] on span "IT & Media" at bounding box center [83, 458] width 83 height 12
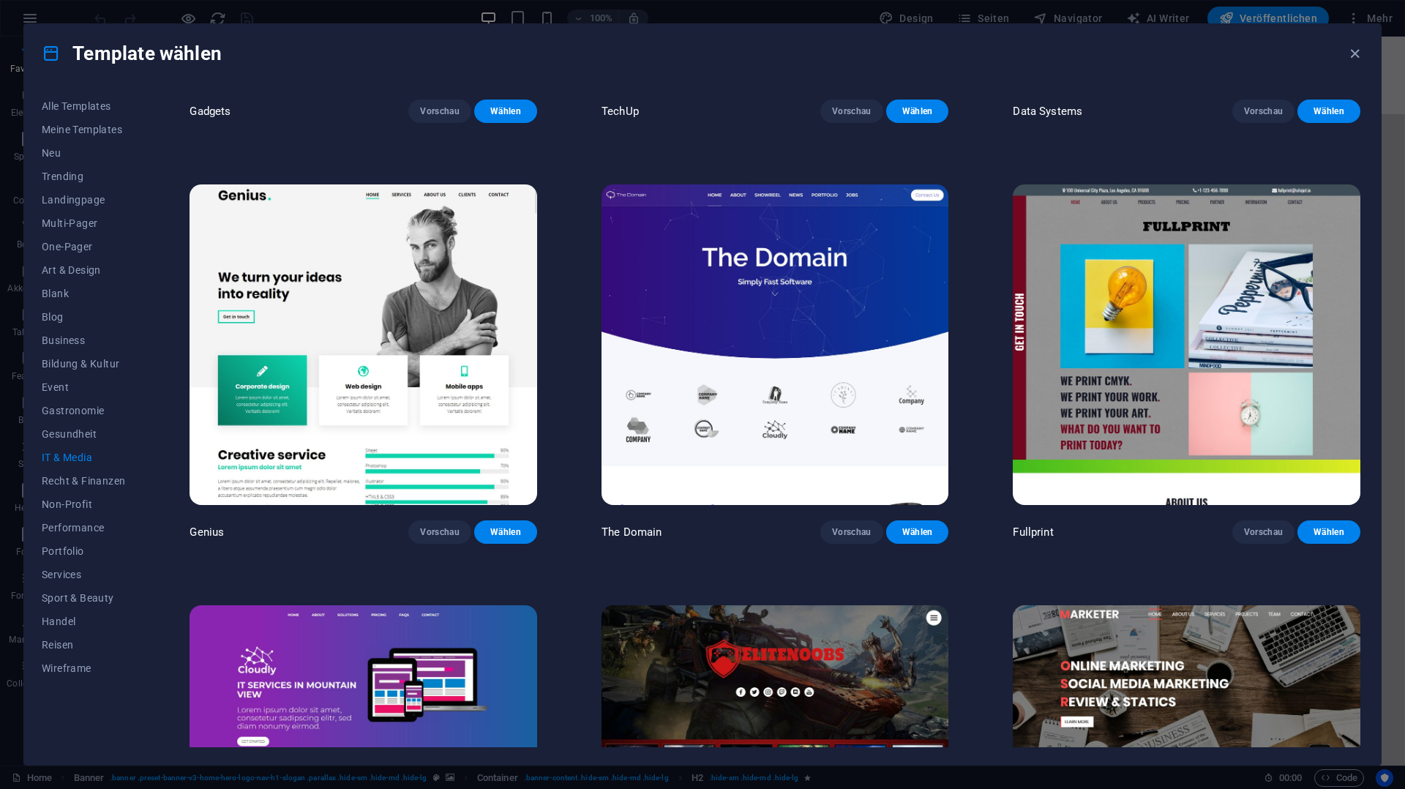
scroll to position [752, 0]
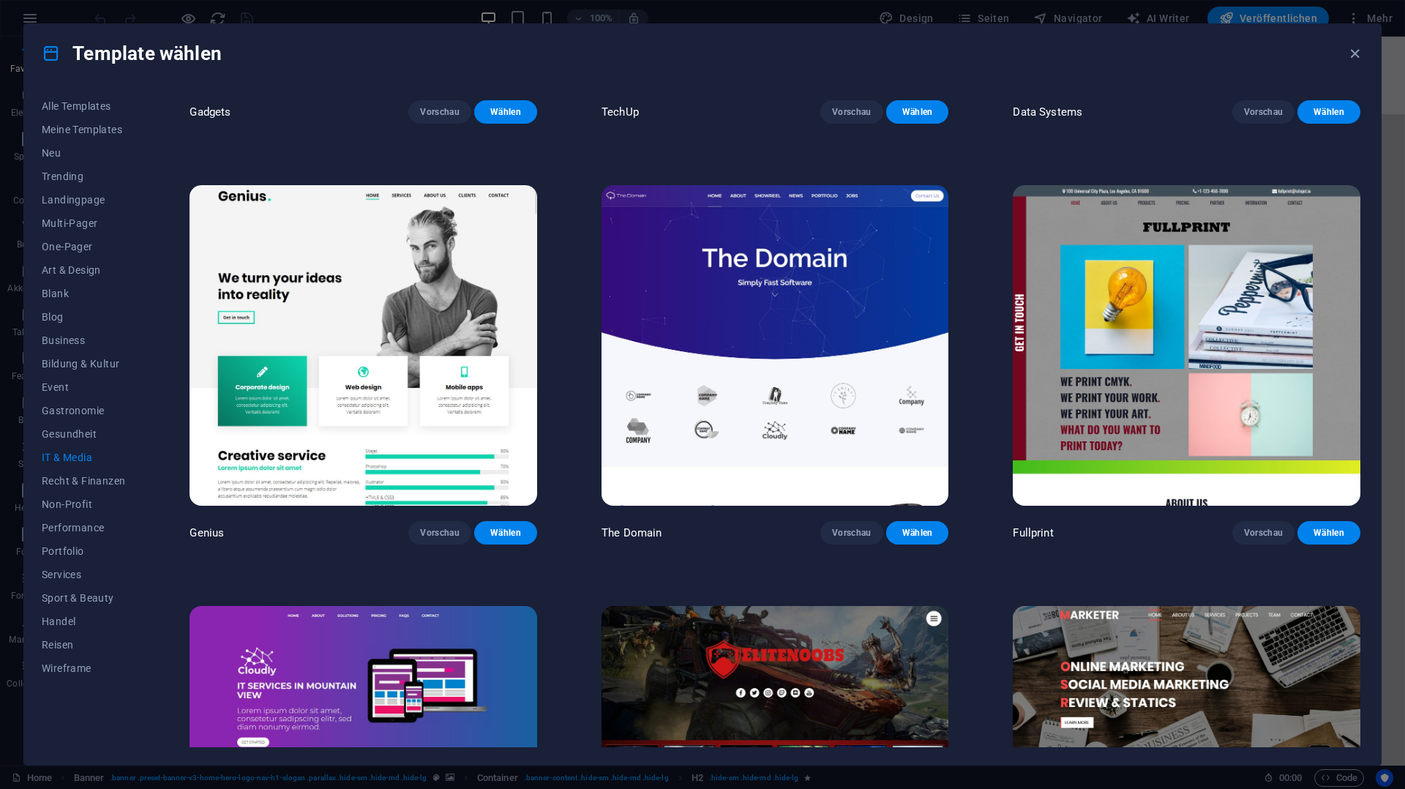
click at [454, 355] on img at bounding box center [364, 345] width 348 height 320
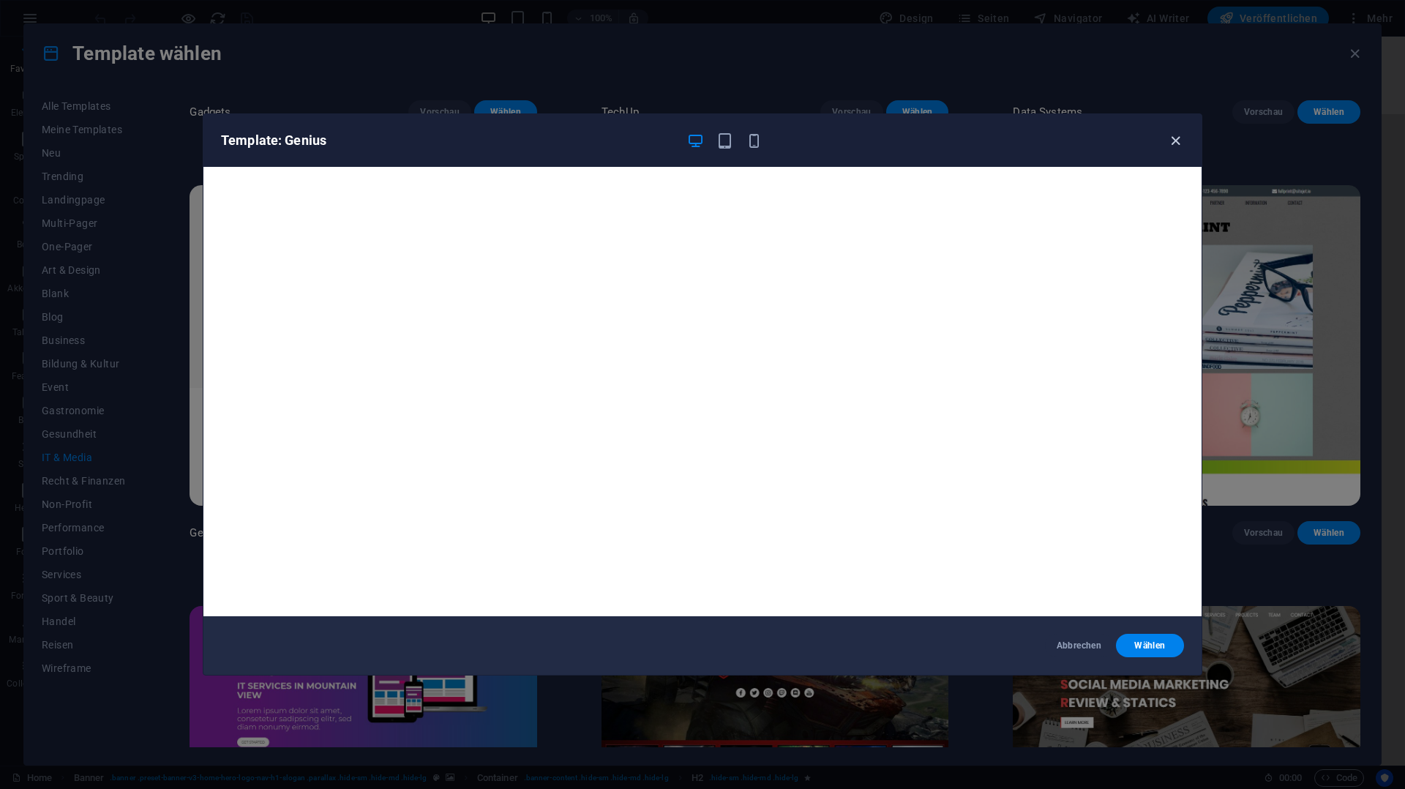
click at [1169, 137] on icon "button" at bounding box center [1175, 140] width 17 height 17
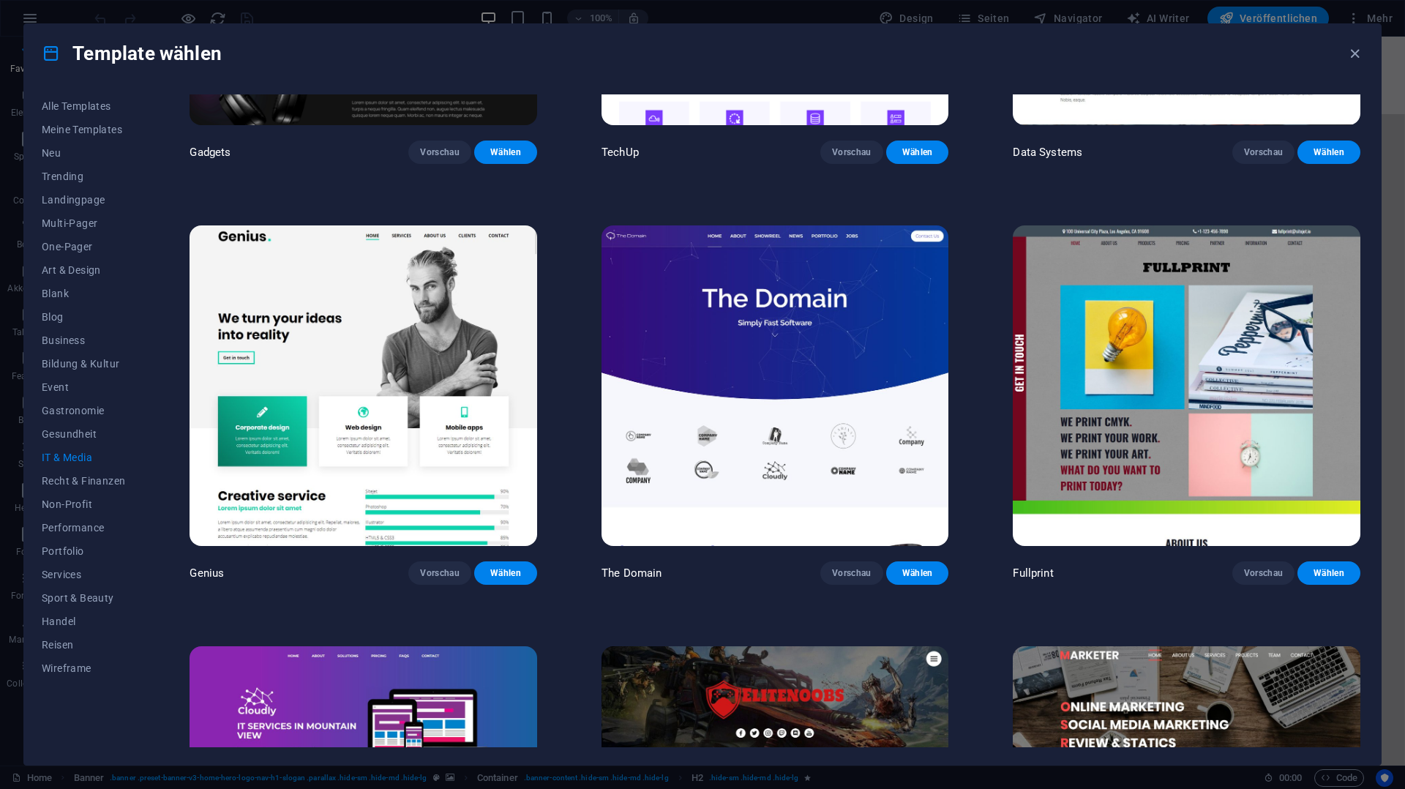
scroll to position [961, 0]
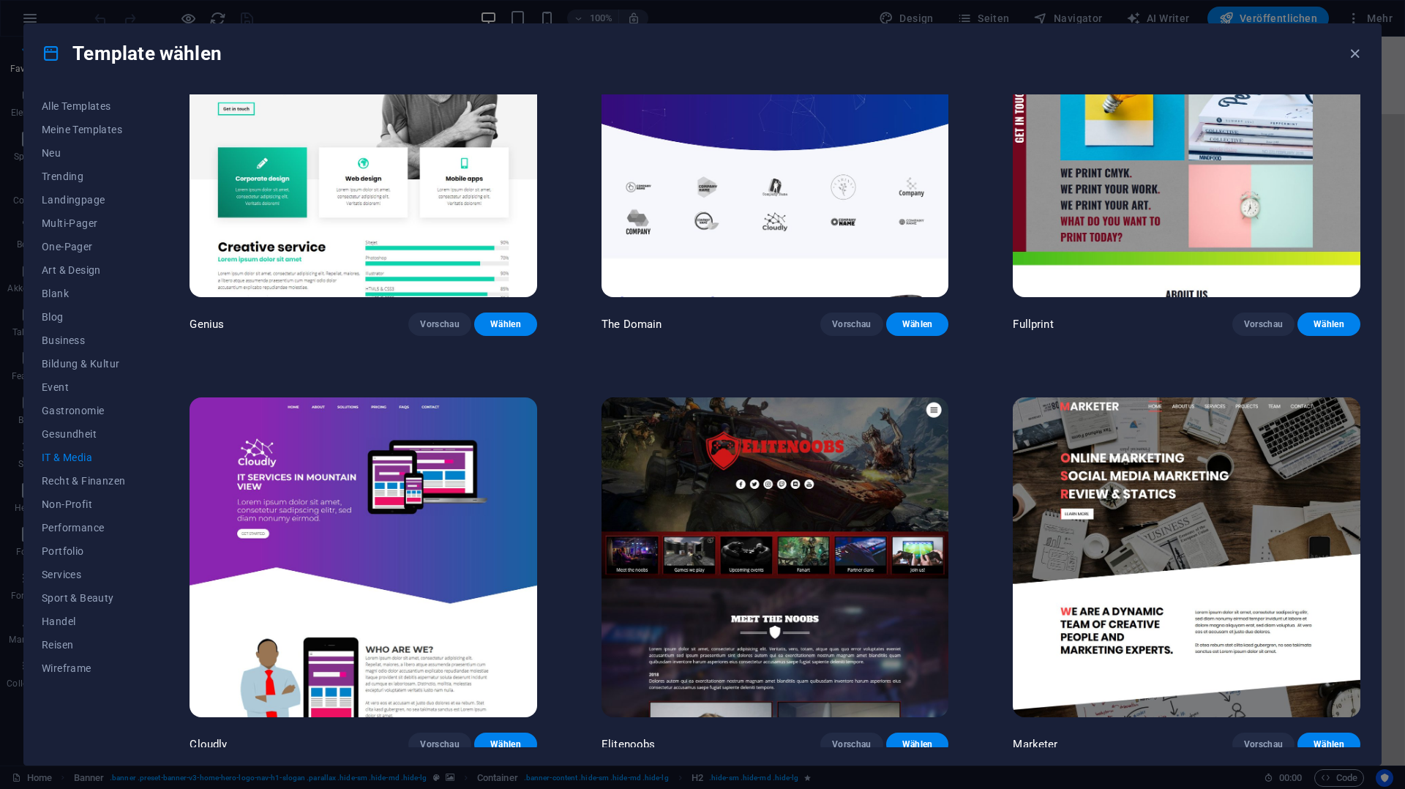
click at [812, 585] on img at bounding box center [776, 557] width 348 height 320
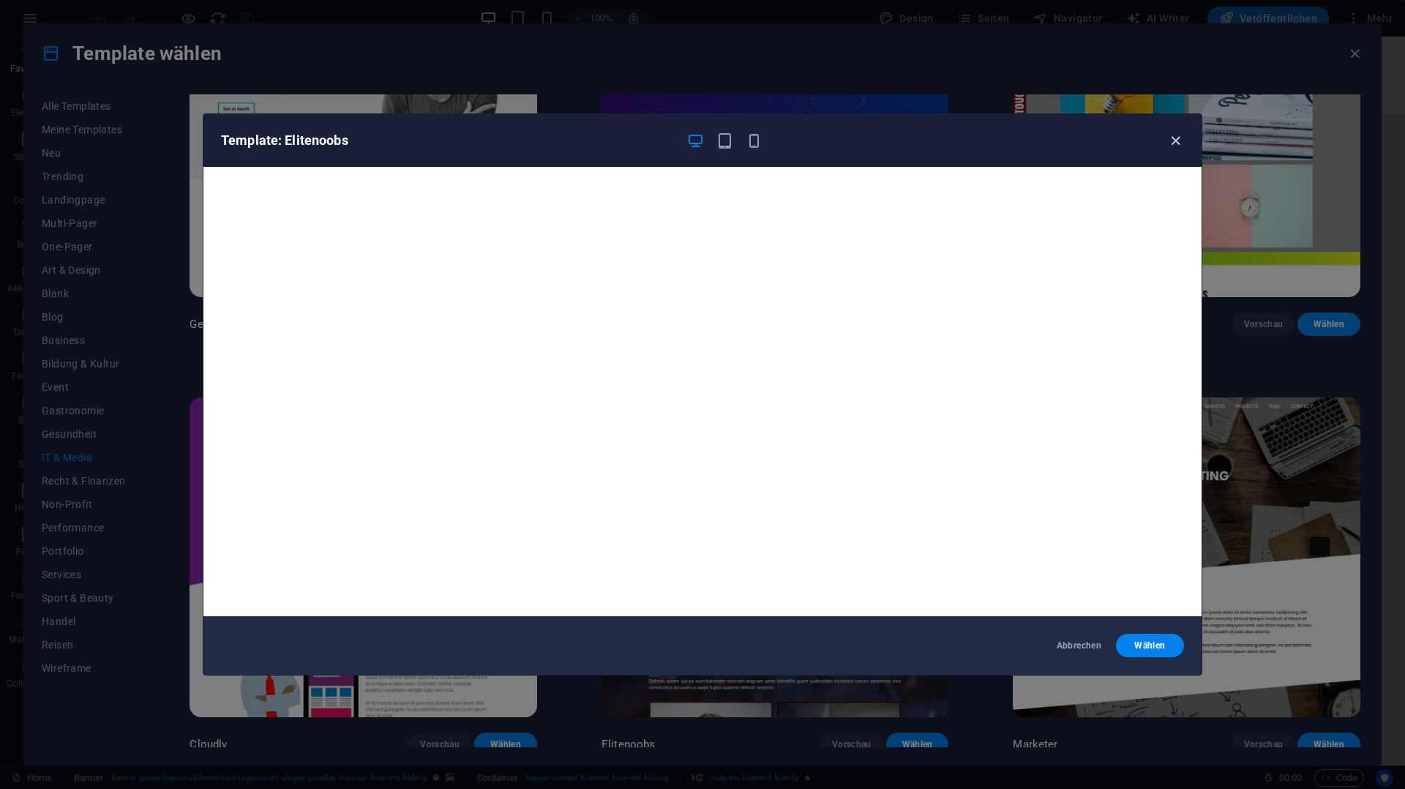
click at [1174, 143] on icon "button" at bounding box center [1175, 140] width 17 height 17
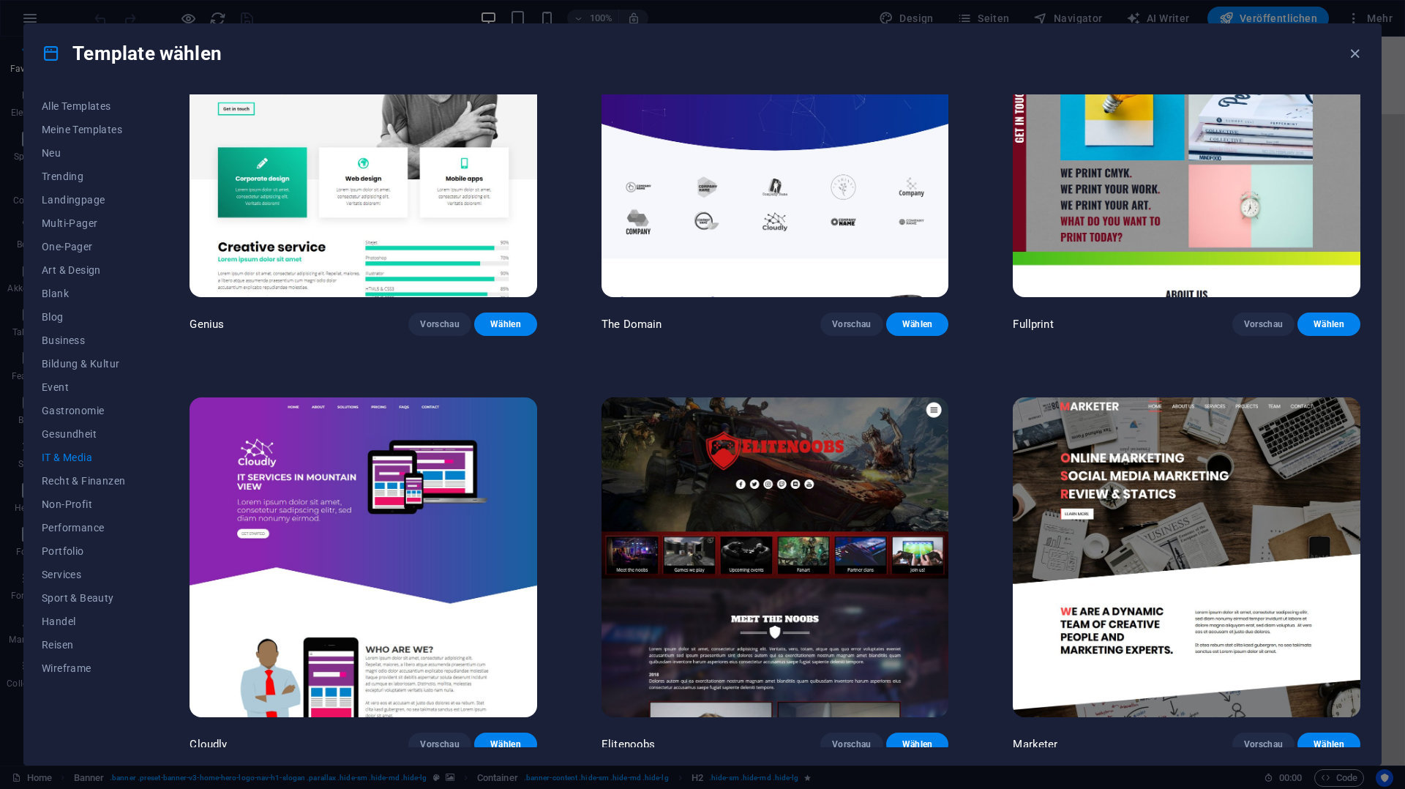
click at [932, 405] on img at bounding box center [776, 557] width 348 height 320
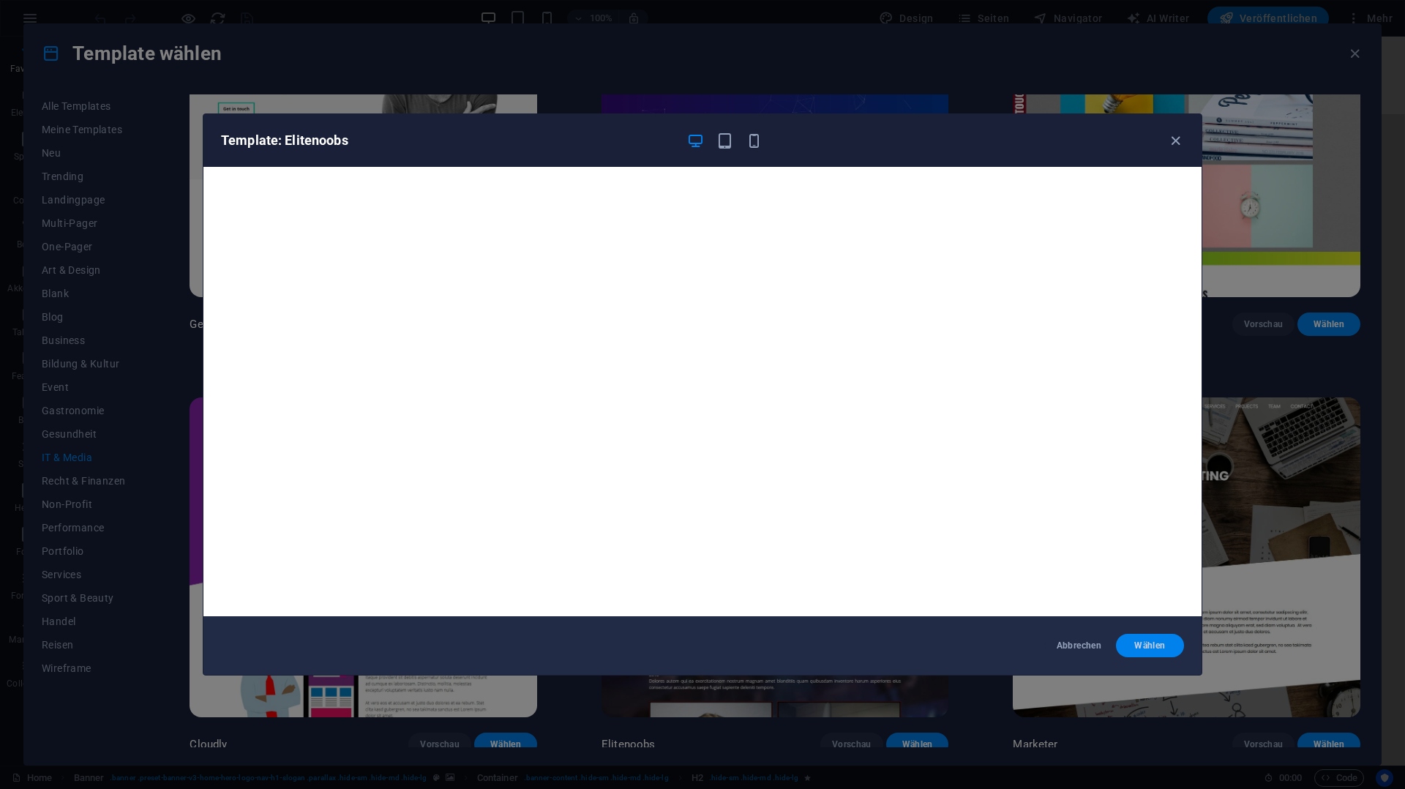
click at [1149, 647] on span "Wählen" at bounding box center [1150, 646] width 45 height 12
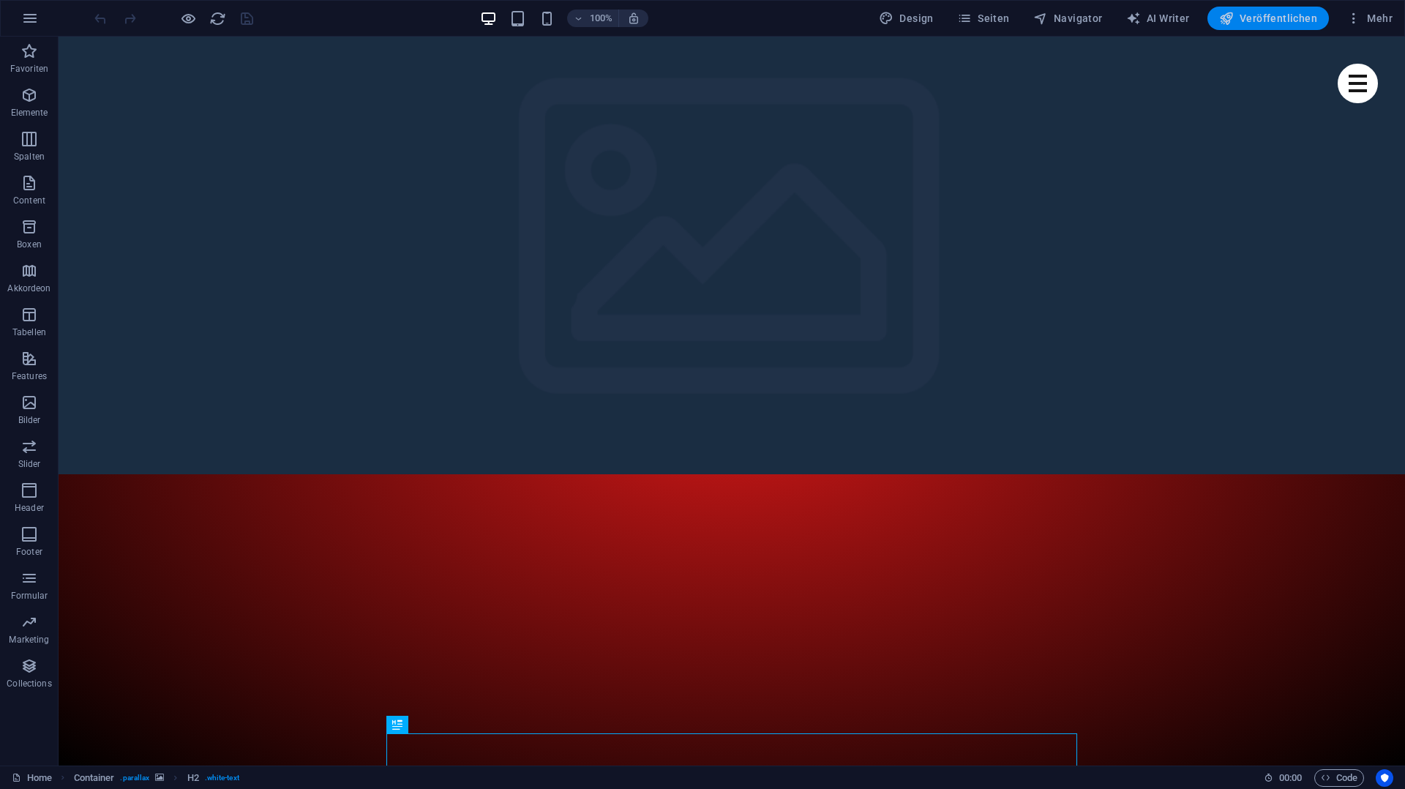
click at [1279, 18] on span "Veröffentlichen" at bounding box center [1268, 18] width 98 height 15
